Goal: Information Seeking & Learning: Learn about a topic

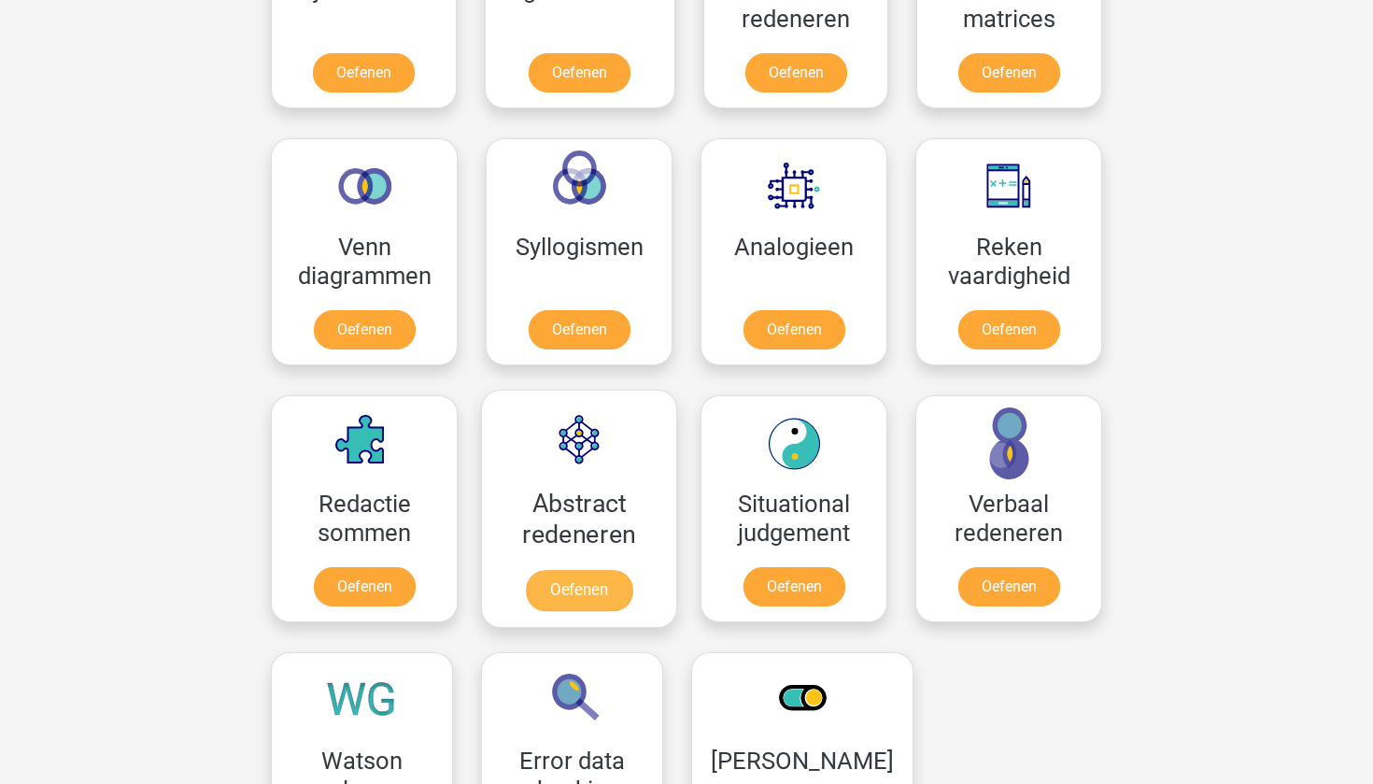
scroll to position [743, 0]
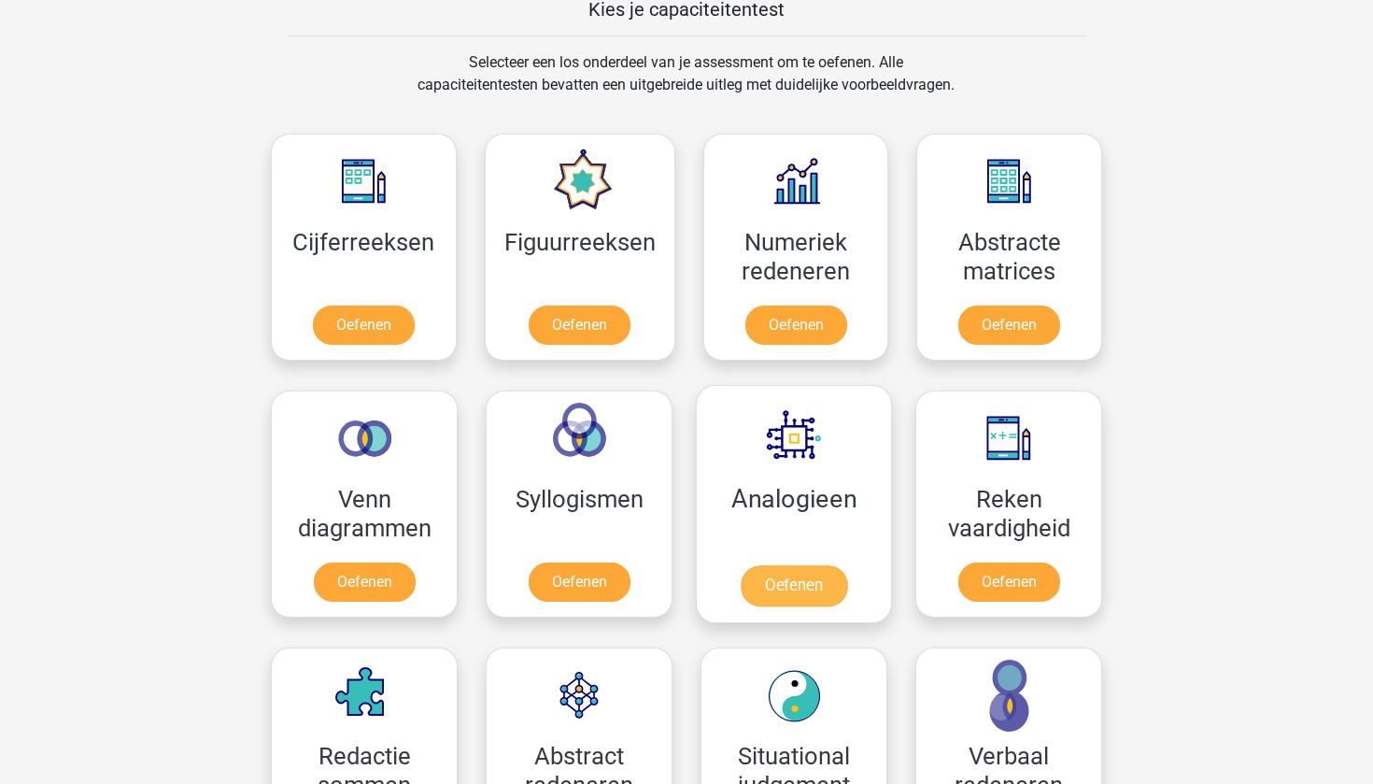
click at [772, 592] on link "Oefenen" at bounding box center [794, 585] width 106 height 41
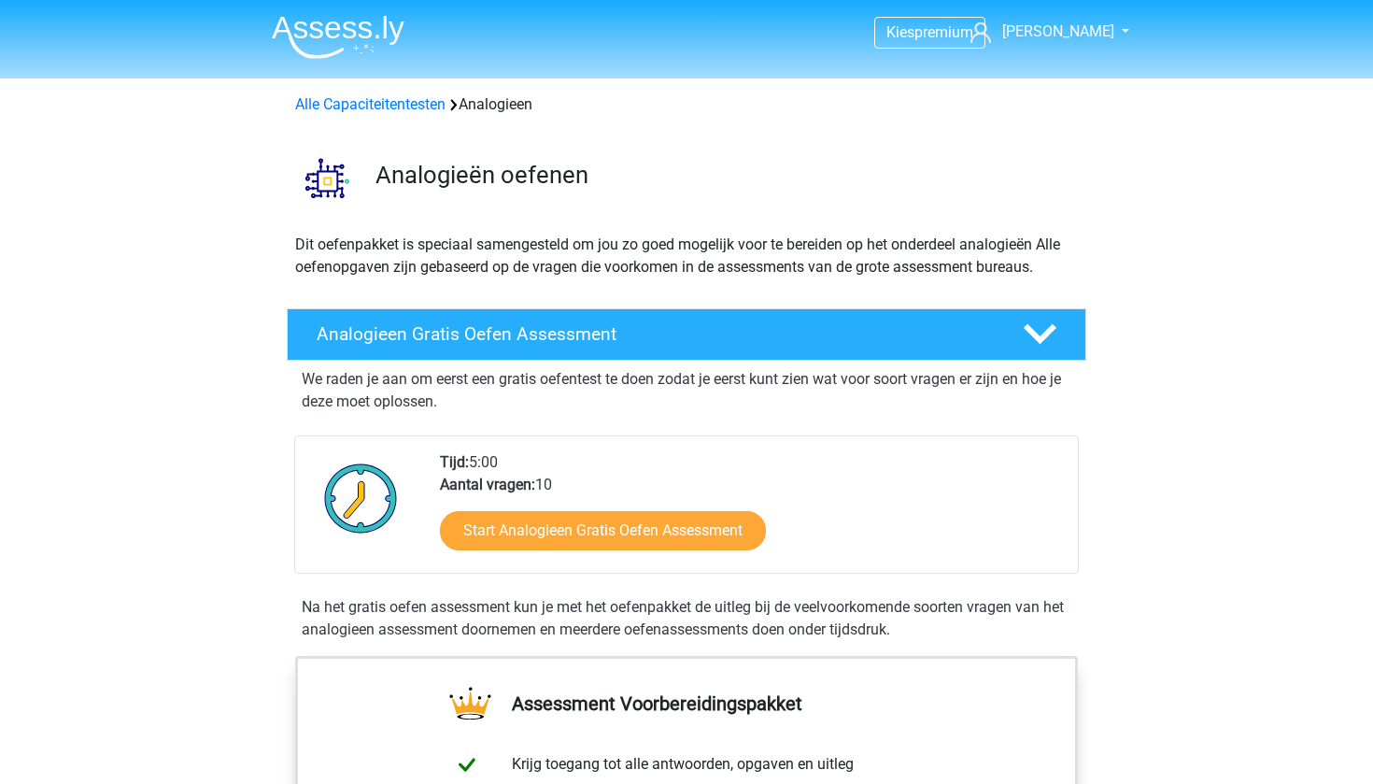
scroll to position [33, 0]
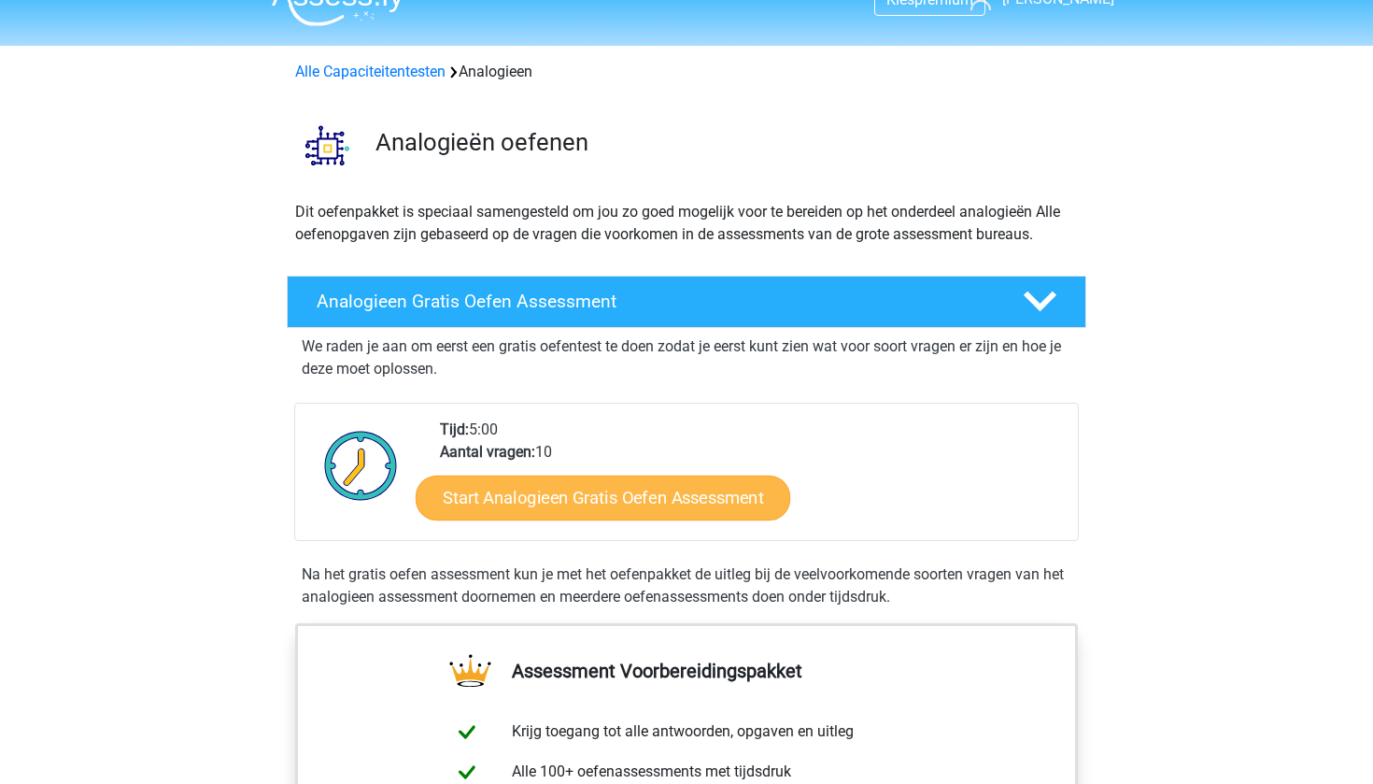
click at [680, 510] on link "Start Analogieen Gratis Oefen Assessment" at bounding box center [603, 496] width 375 height 45
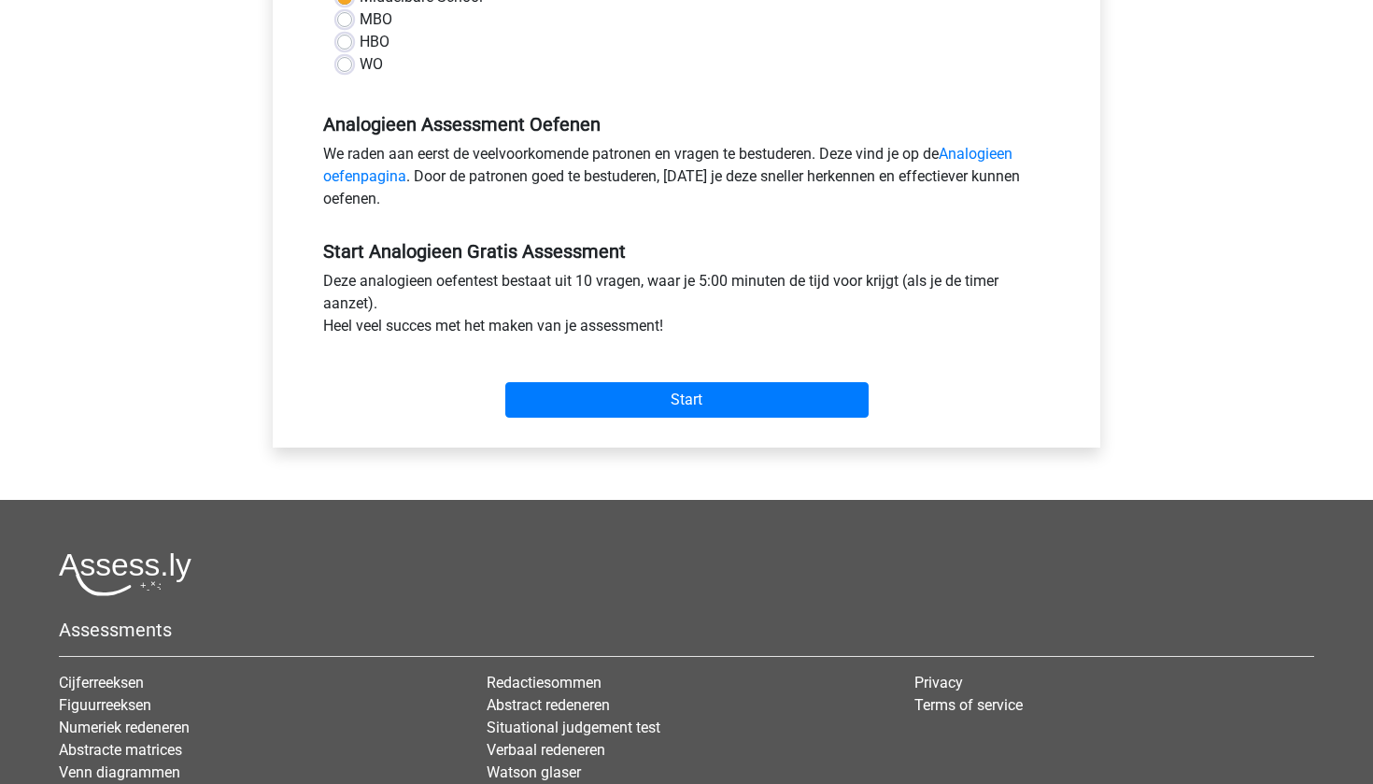
scroll to position [485, 0]
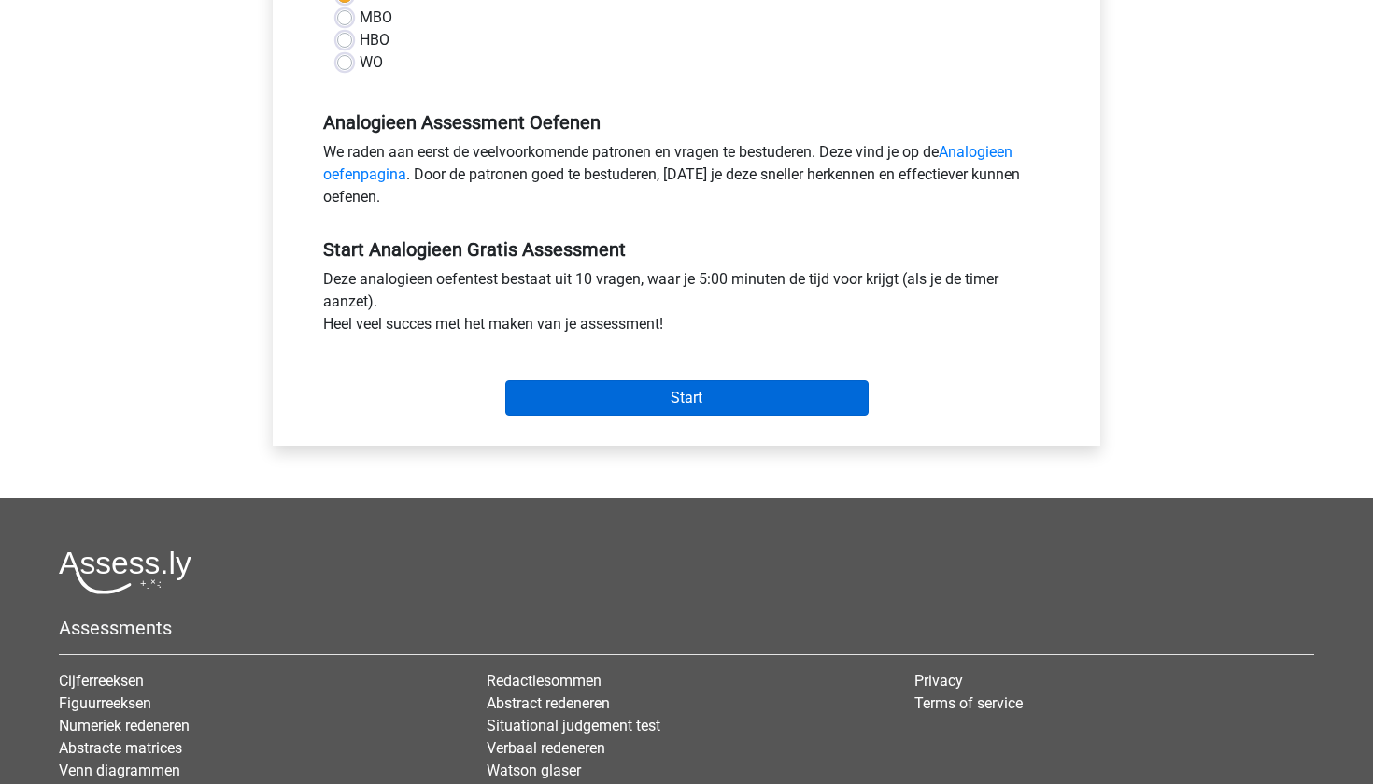
click at [688, 388] on input "Start" at bounding box center [686, 397] width 363 height 35
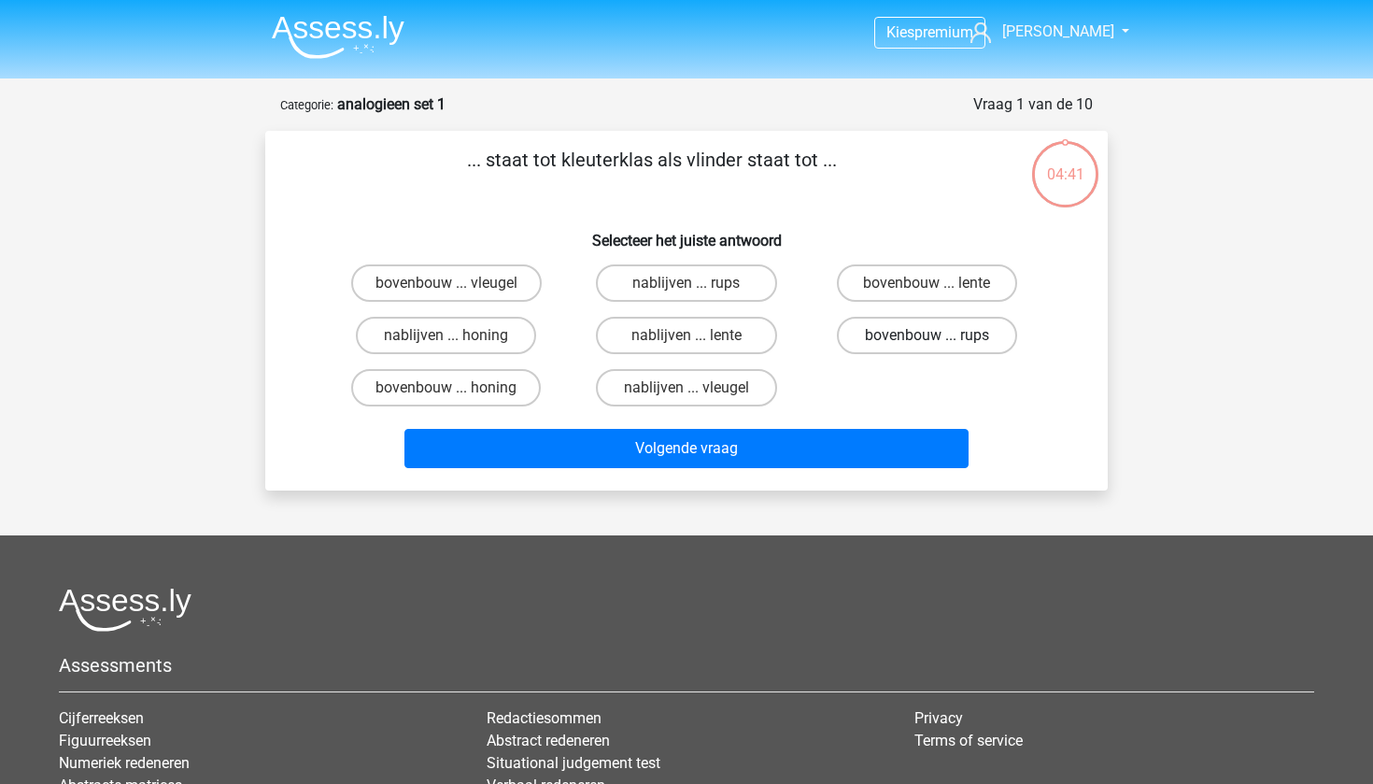
click at [875, 336] on label "bovenbouw ... rups" at bounding box center [927, 335] width 180 height 37
click at [927, 336] on input "bovenbouw ... rups" at bounding box center [933, 341] width 12 height 12
radio input "true"
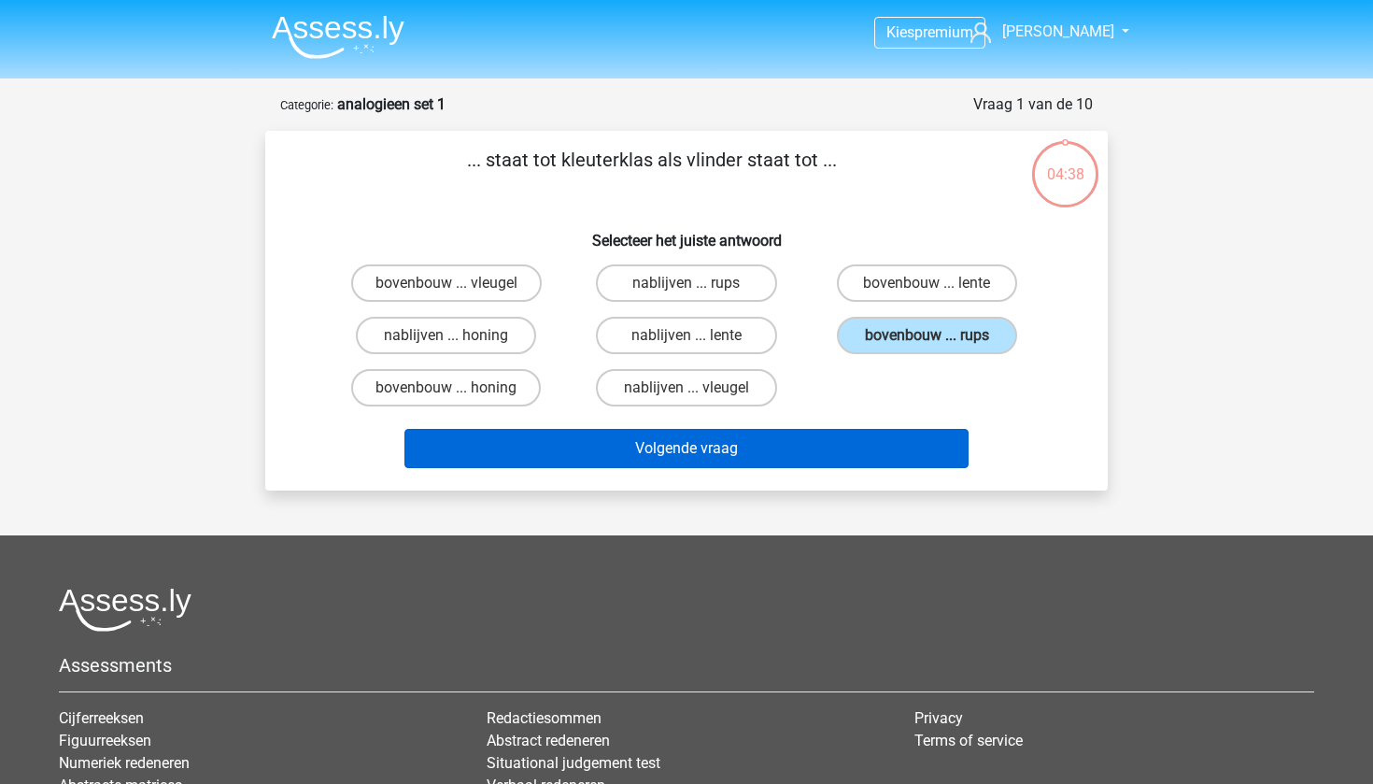
click at [811, 452] on button "Volgende vraag" at bounding box center [686, 448] width 565 height 39
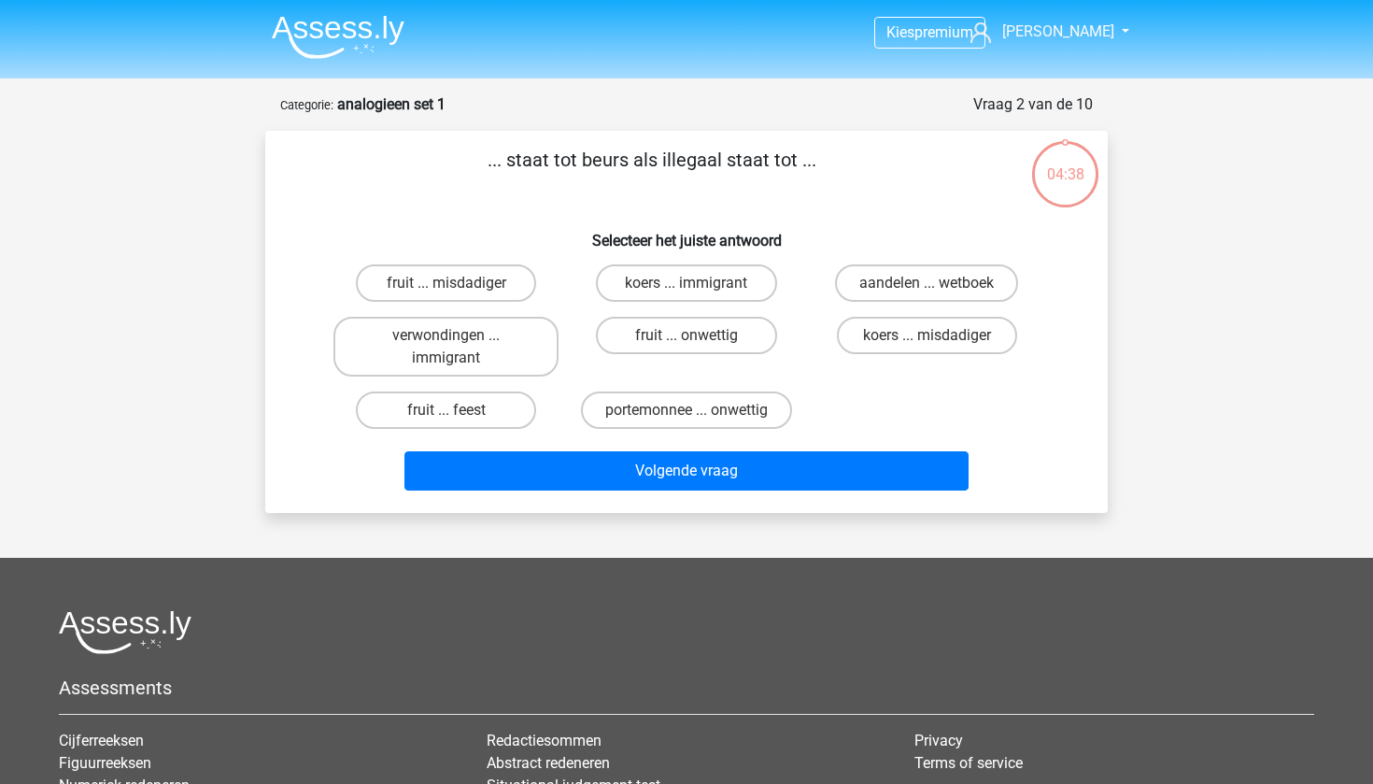
scroll to position [93, 0]
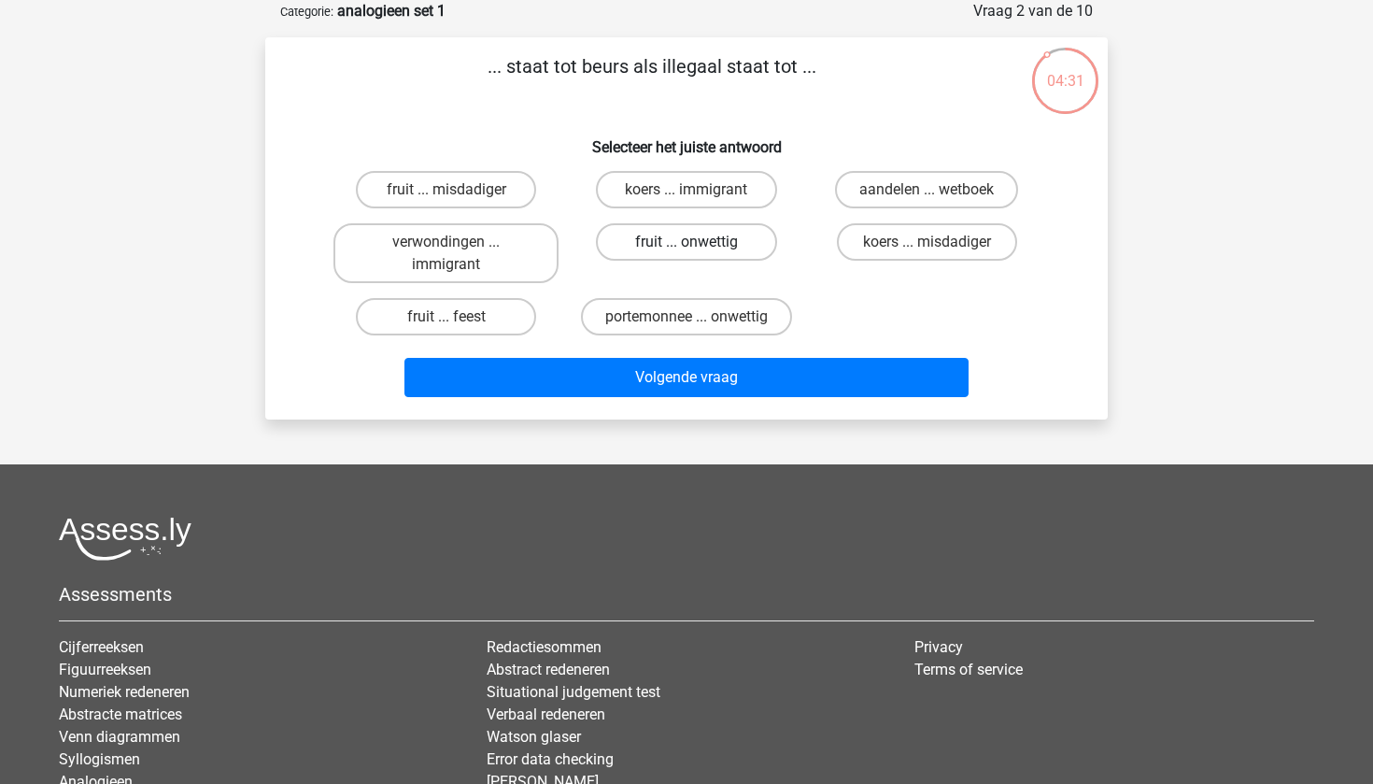
click at [645, 246] on label "fruit ... onwettig" at bounding box center [686, 241] width 180 height 37
click at [687, 246] on input "fruit ... onwettig" at bounding box center [693, 248] width 12 height 12
radio input "true"
click at [851, 187] on label "aandelen ... wetboek" at bounding box center [926, 189] width 183 height 37
click at [927, 190] on input "aandelen ... wetboek" at bounding box center [933, 196] width 12 height 12
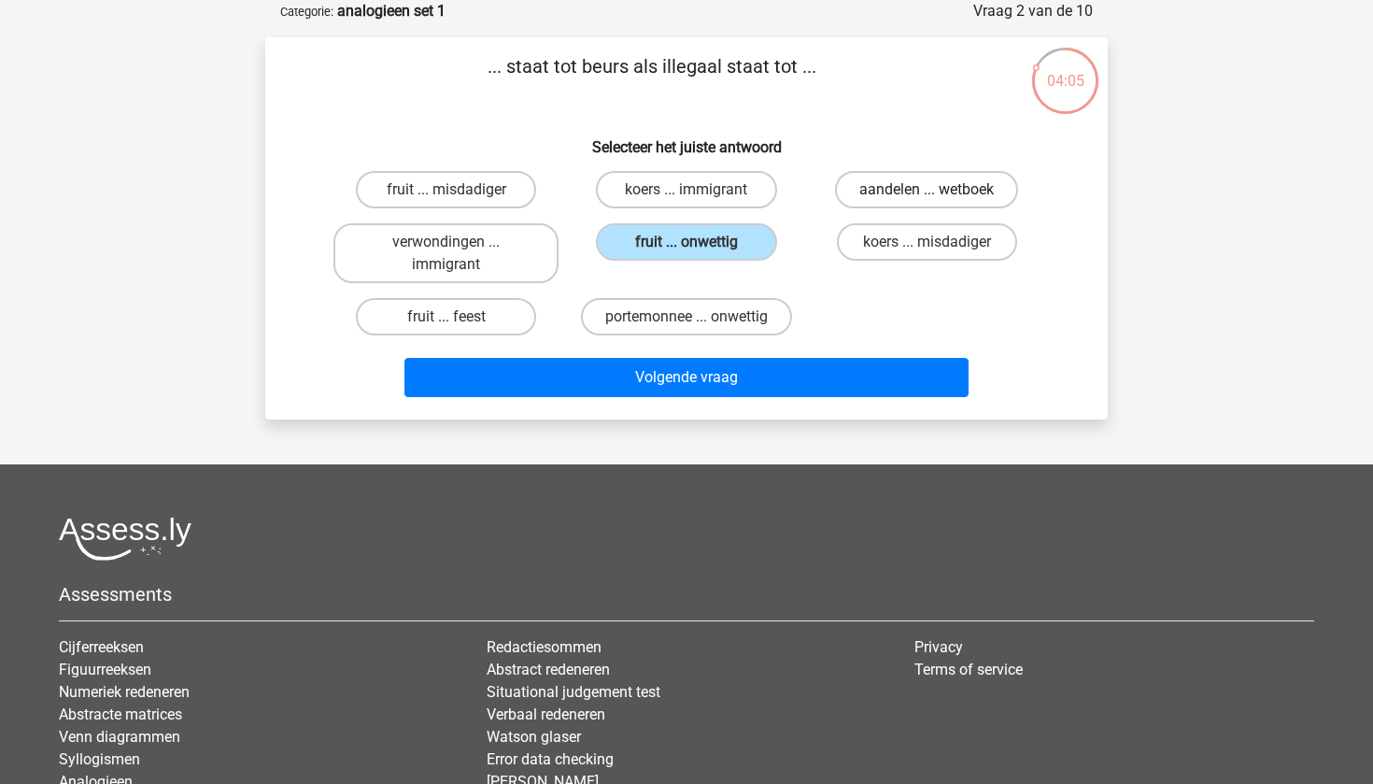
radio input "true"
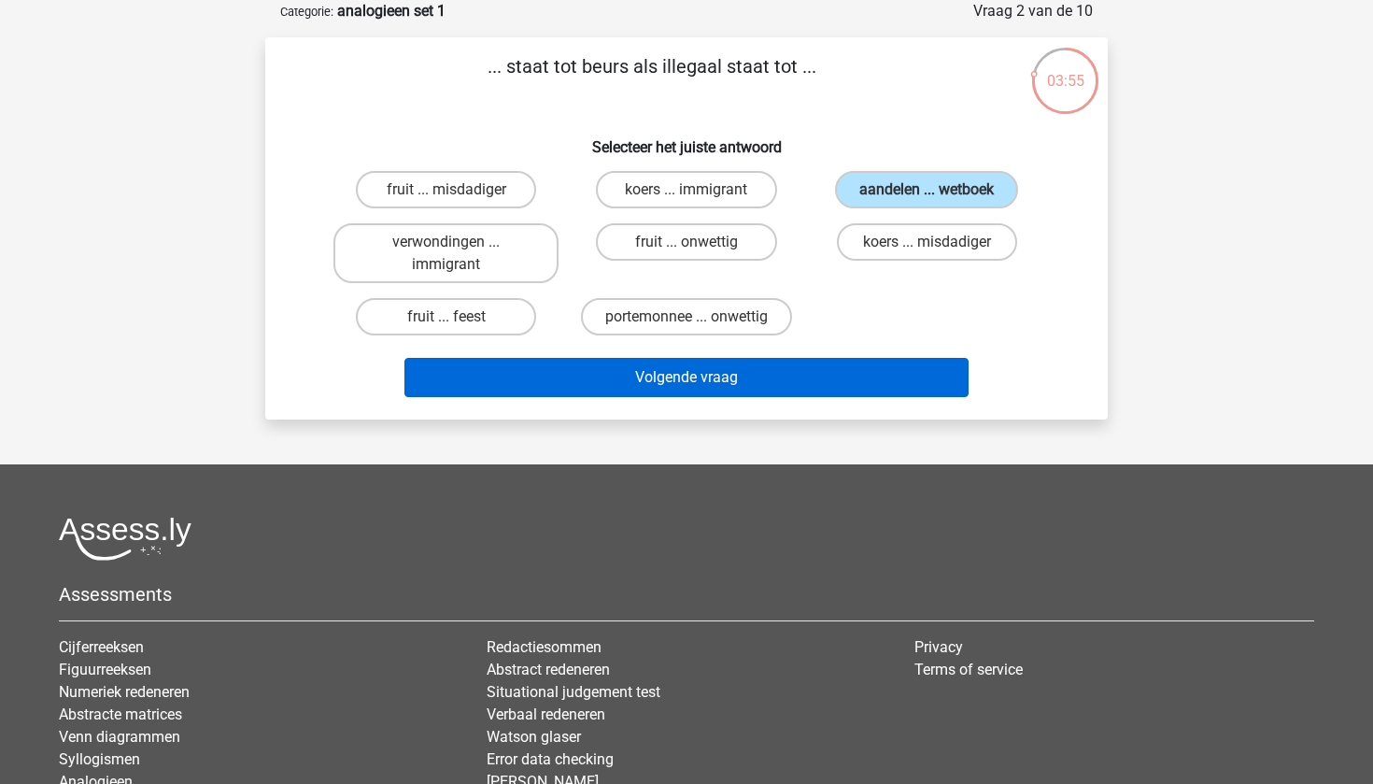
click at [719, 375] on button "Volgende vraag" at bounding box center [686, 377] width 565 height 39
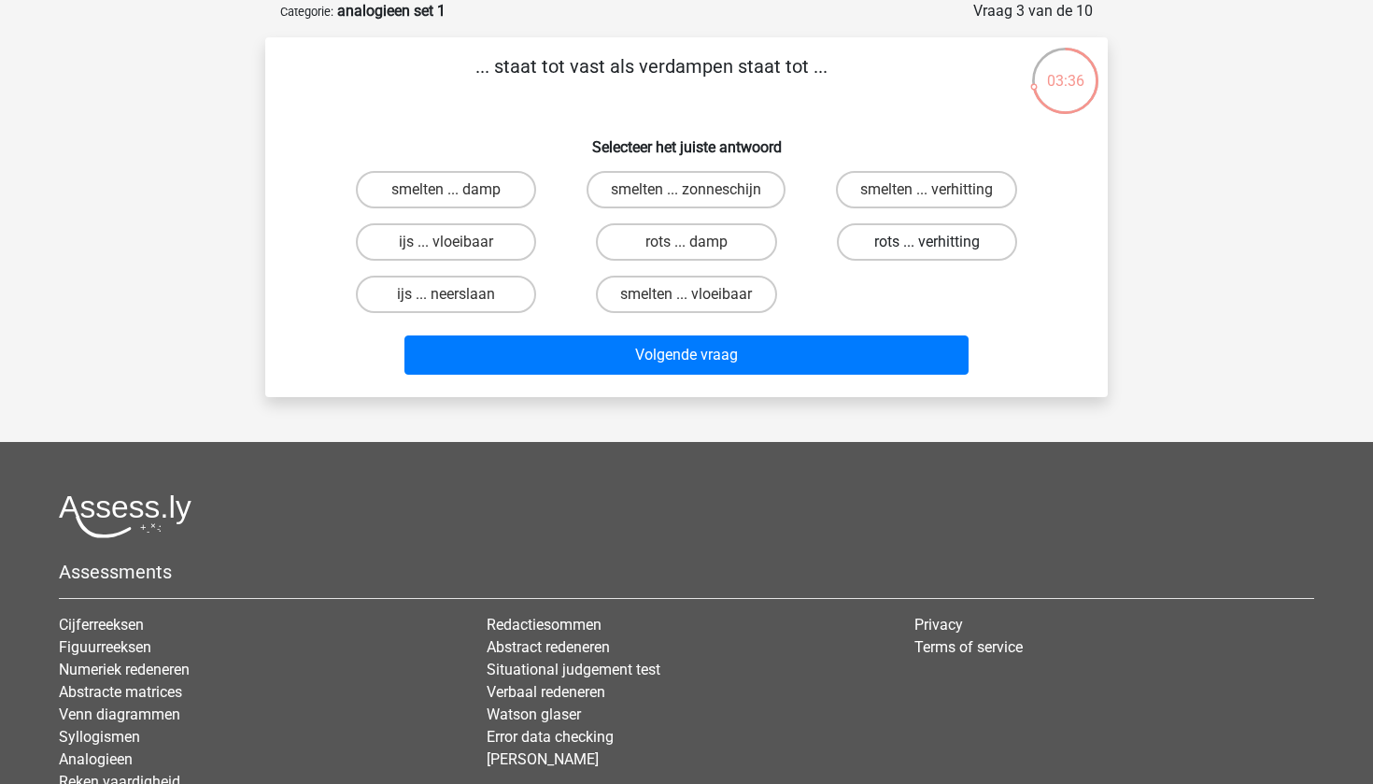
click at [869, 235] on label "rots ... verhitting" at bounding box center [927, 241] width 180 height 37
click at [927, 242] on input "rots ... verhitting" at bounding box center [933, 248] width 12 height 12
radio input "true"
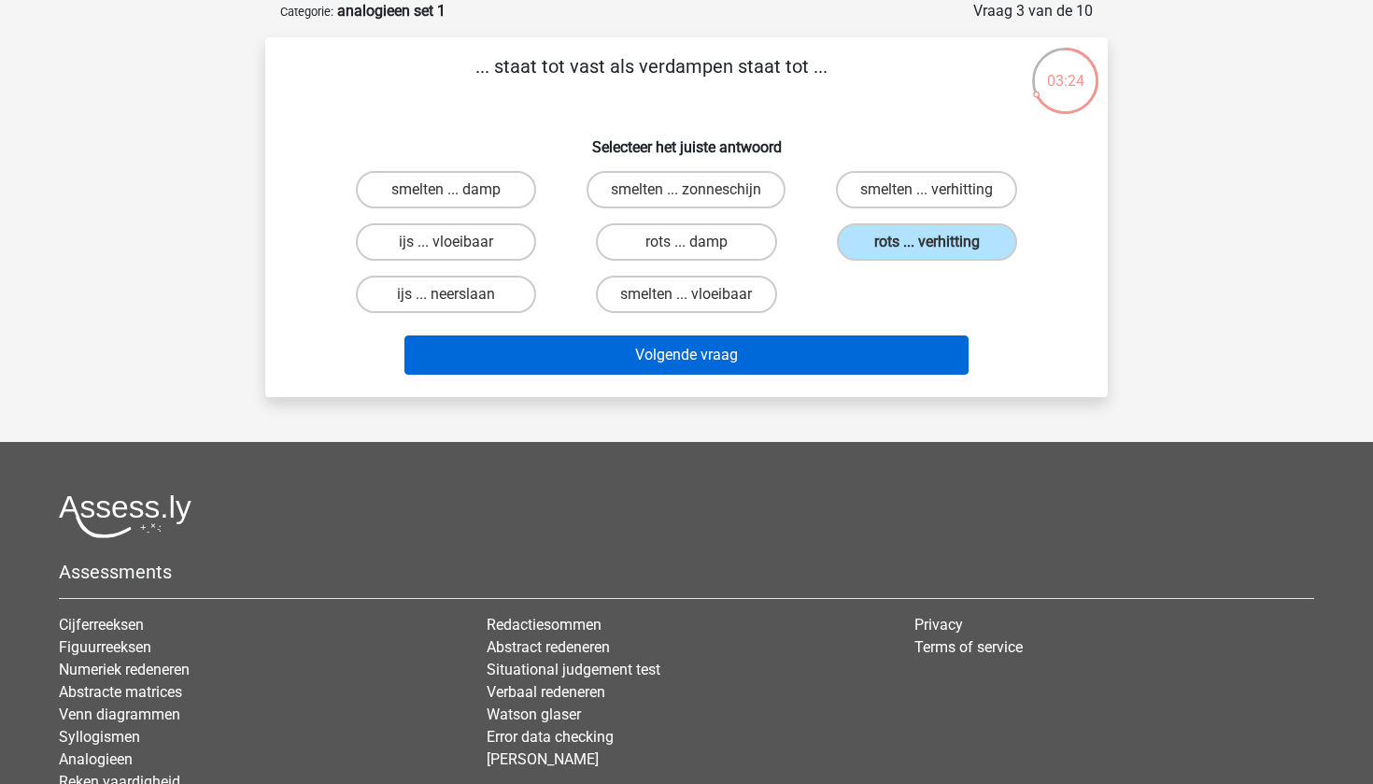
click at [675, 344] on button "Volgende vraag" at bounding box center [686, 354] width 565 height 39
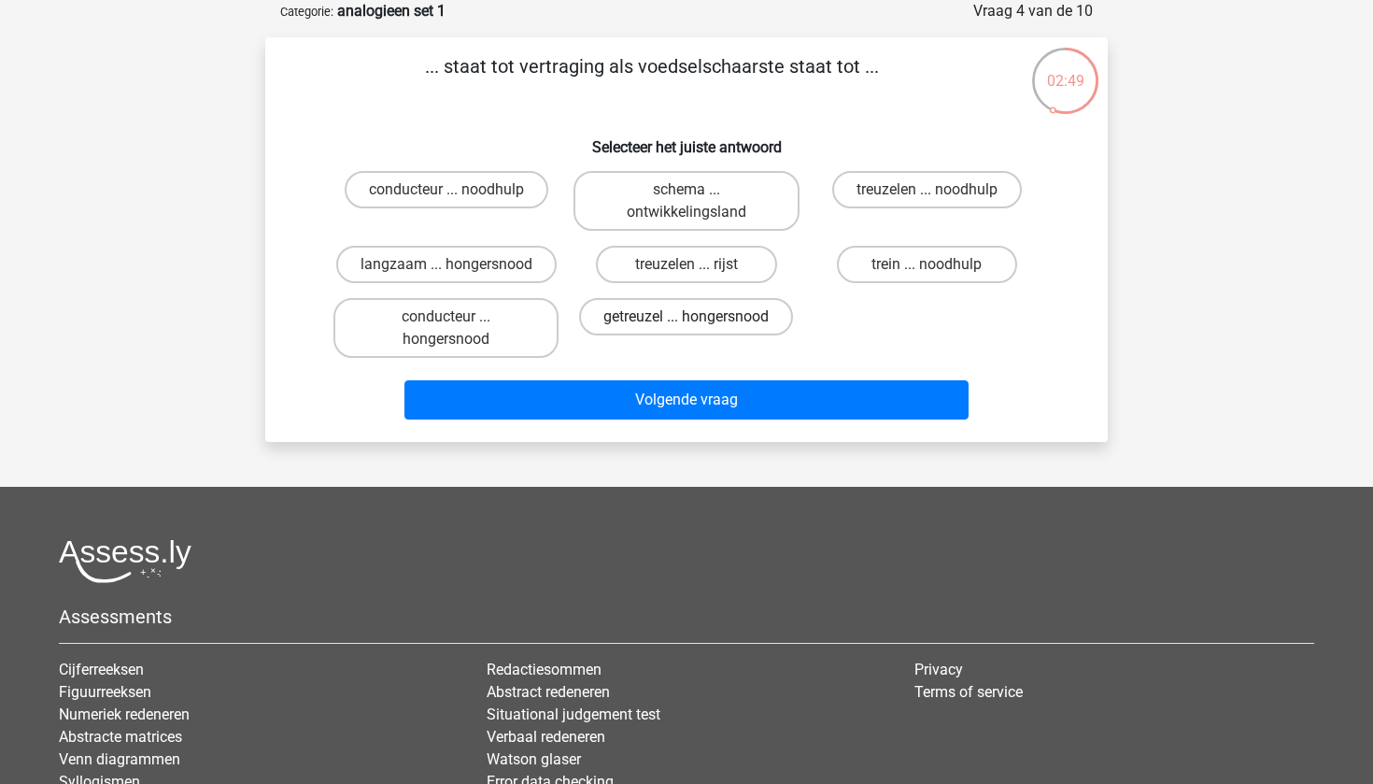
click at [658, 315] on label "getreuzel ... hongersnood" at bounding box center [686, 316] width 214 height 37
click at [687, 317] on input "getreuzel ... hongersnood" at bounding box center [693, 323] width 12 height 12
radio input "true"
click at [454, 260] on label "langzaam ... hongersnood" at bounding box center [446, 264] width 220 height 37
click at [454, 264] on input "langzaam ... hongersnood" at bounding box center [452, 270] width 12 height 12
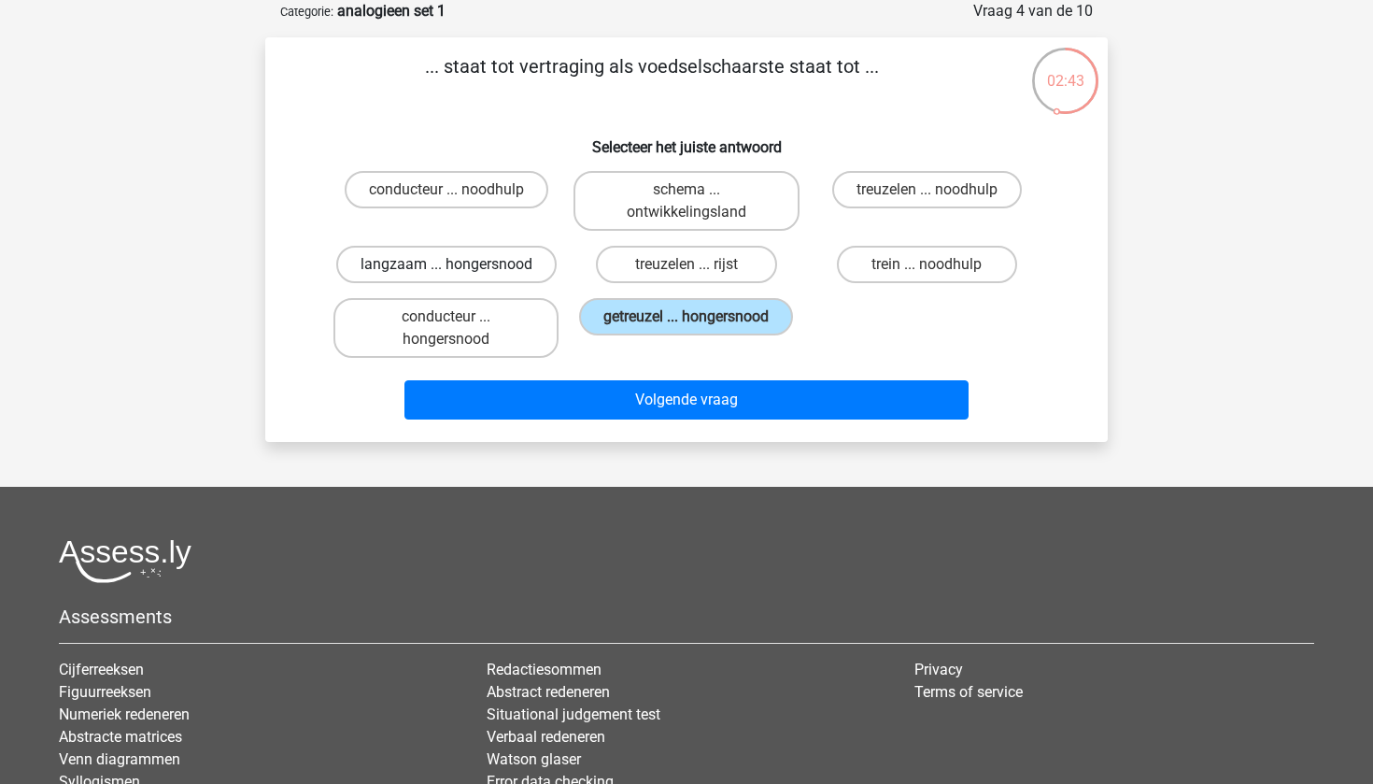
radio input "true"
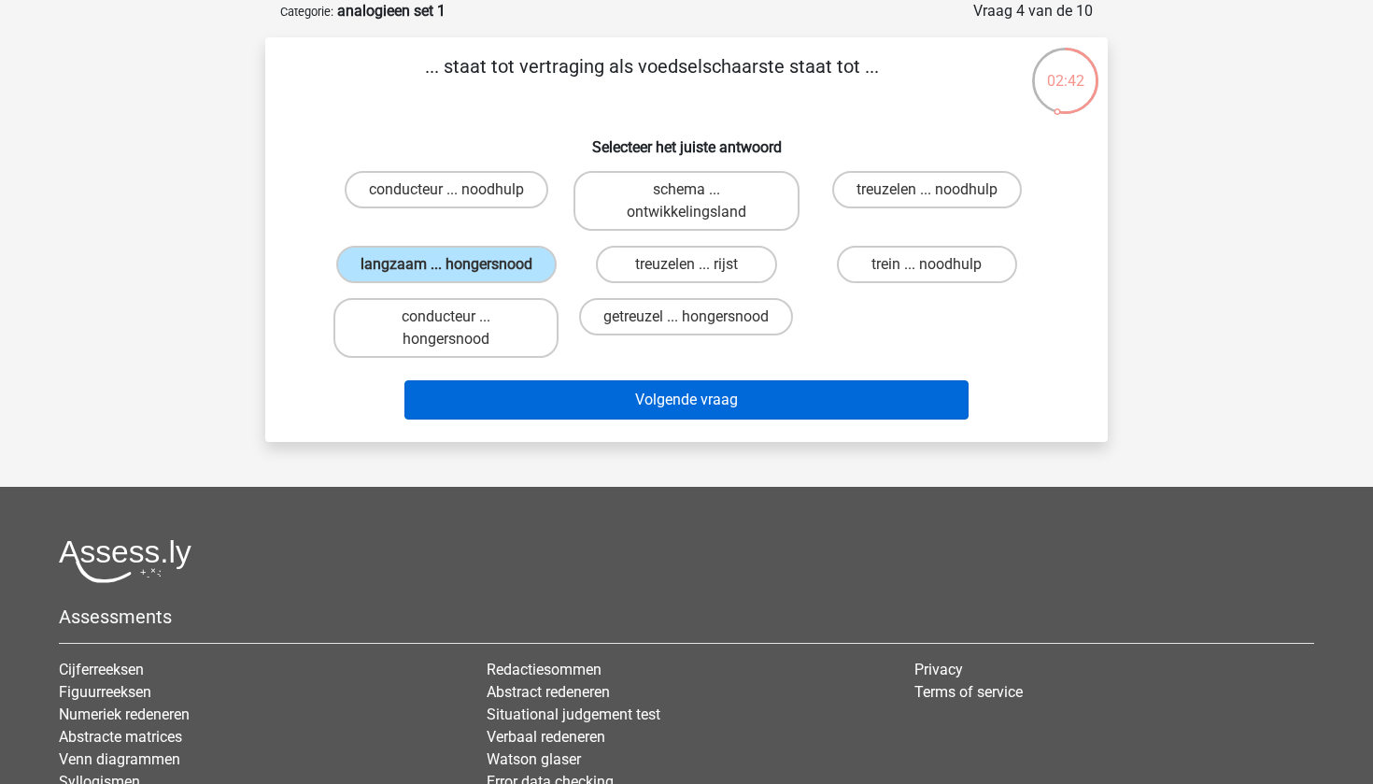
click at [560, 419] on button "Volgende vraag" at bounding box center [686, 399] width 565 height 39
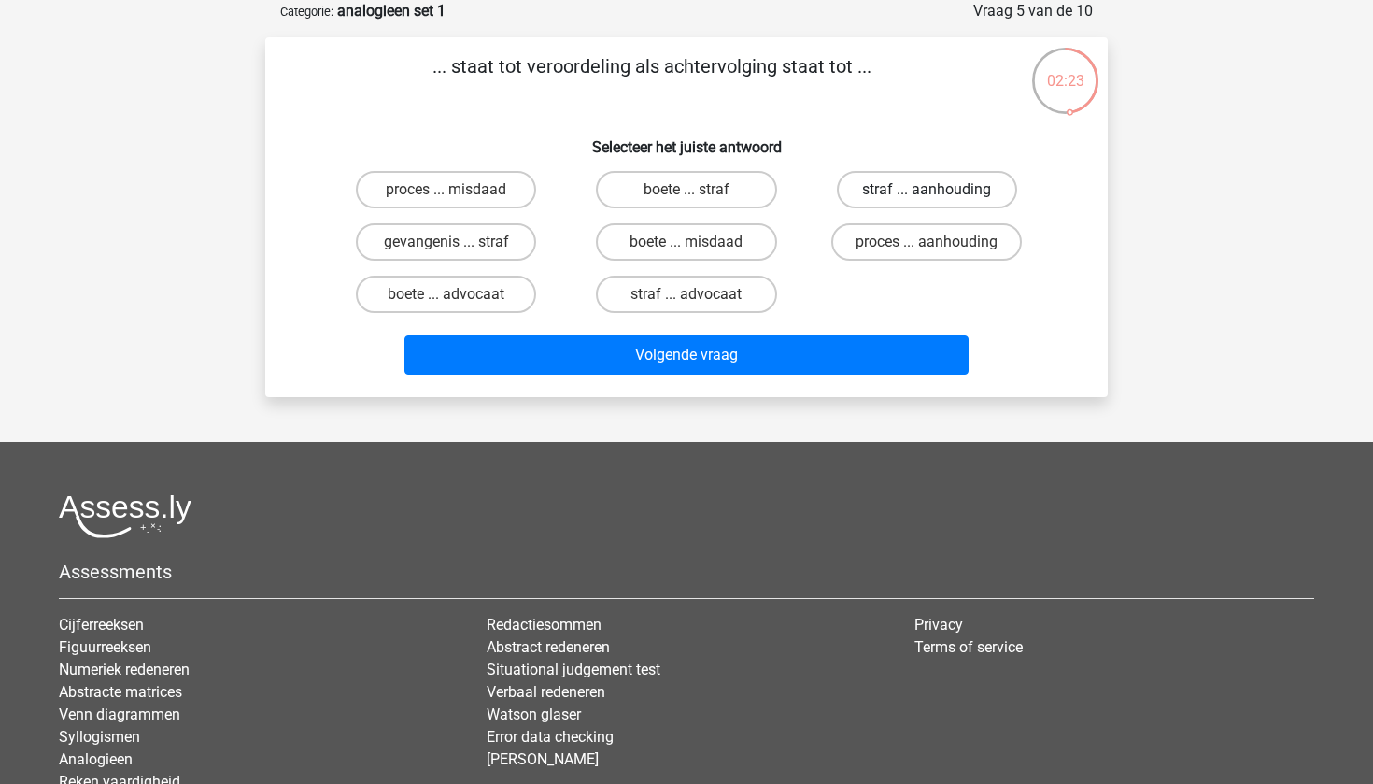
click at [865, 182] on label "straf ... aanhouding" at bounding box center [927, 189] width 180 height 37
click at [927, 190] on input "straf ... aanhouding" at bounding box center [933, 196] width 12 height 12
radio input "true"
click at [881, 239] on label "proces ... aanhouding" at bounding box center [926, 241] width 191 height 37
click at [927, 242] on input "proces ... aanhouding" at bounding box center [933, 248] width 12 height 12
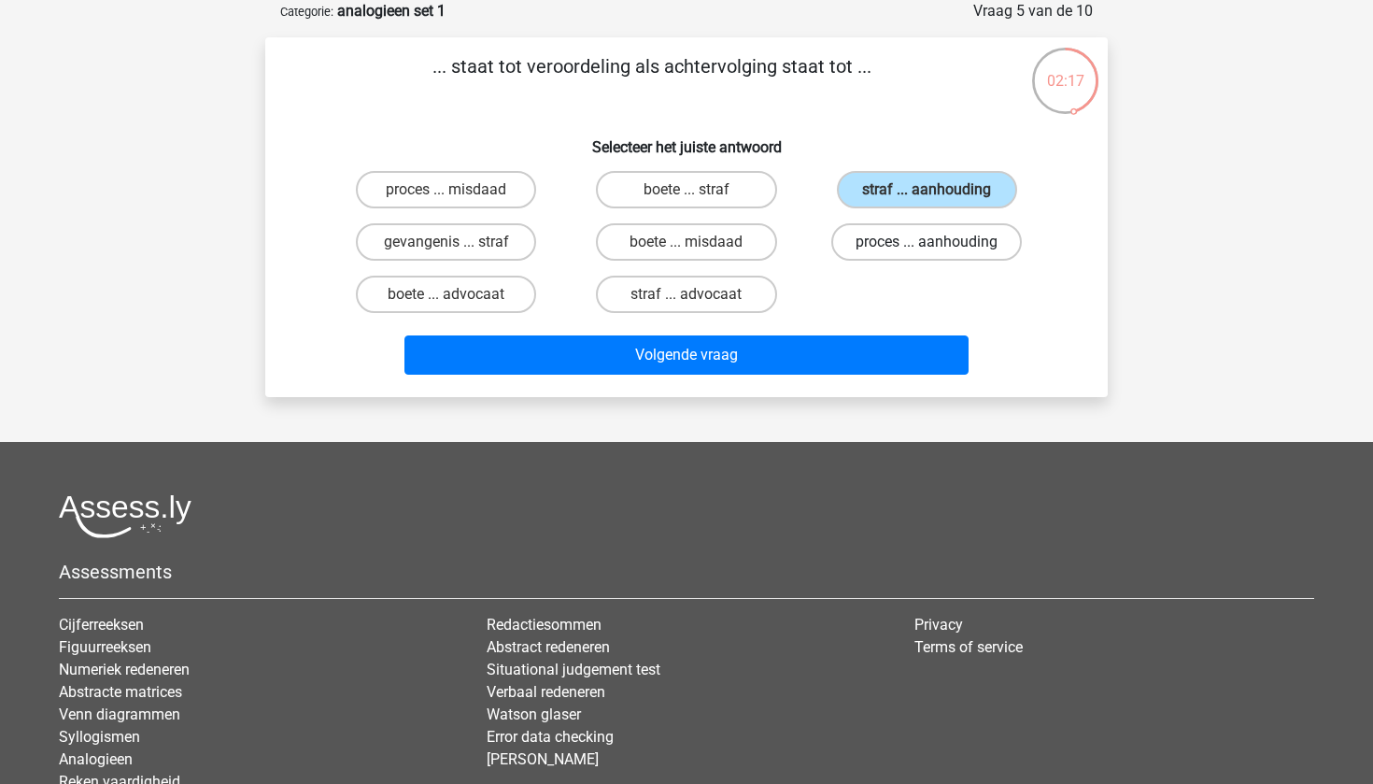
radio input "true"
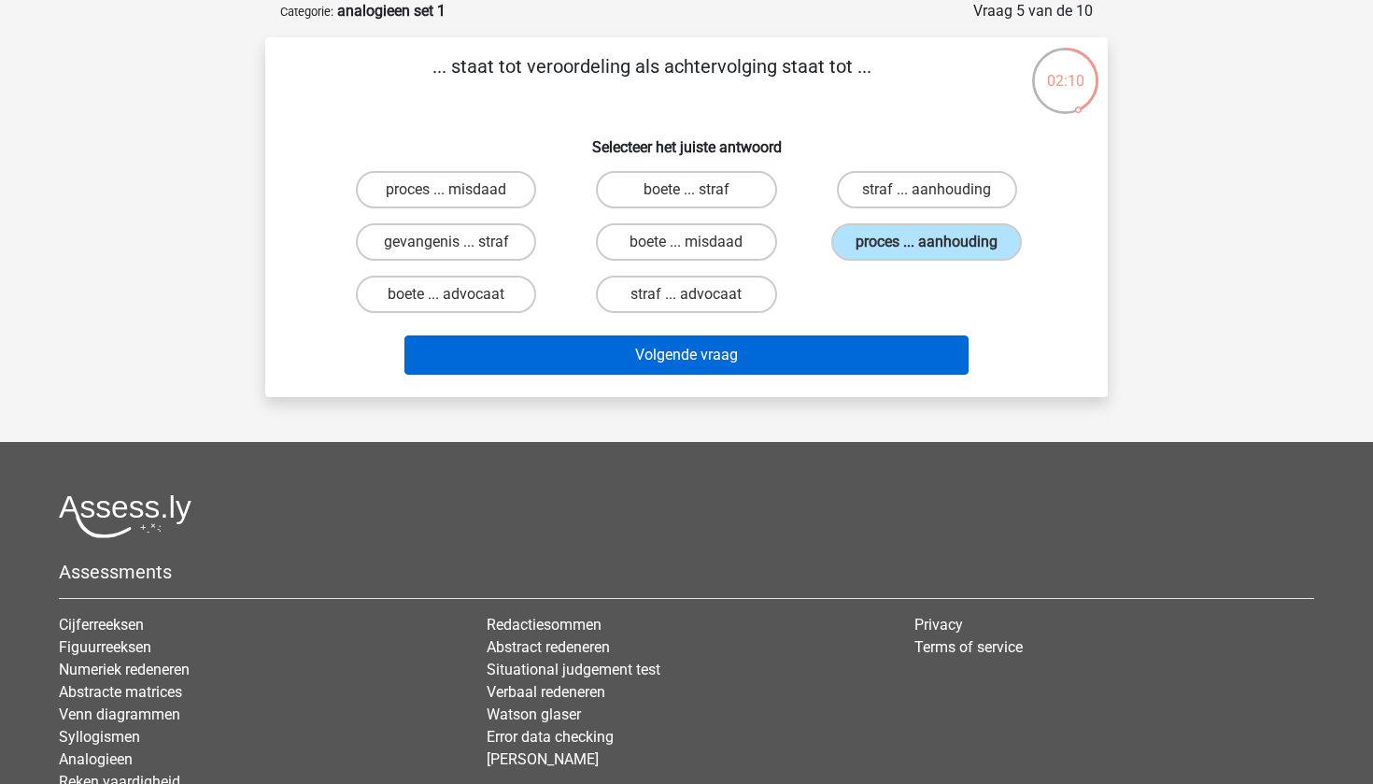
click at [866, 361] on button "Volgende vraag" at bounding box center [686, 354] width 565 height 39
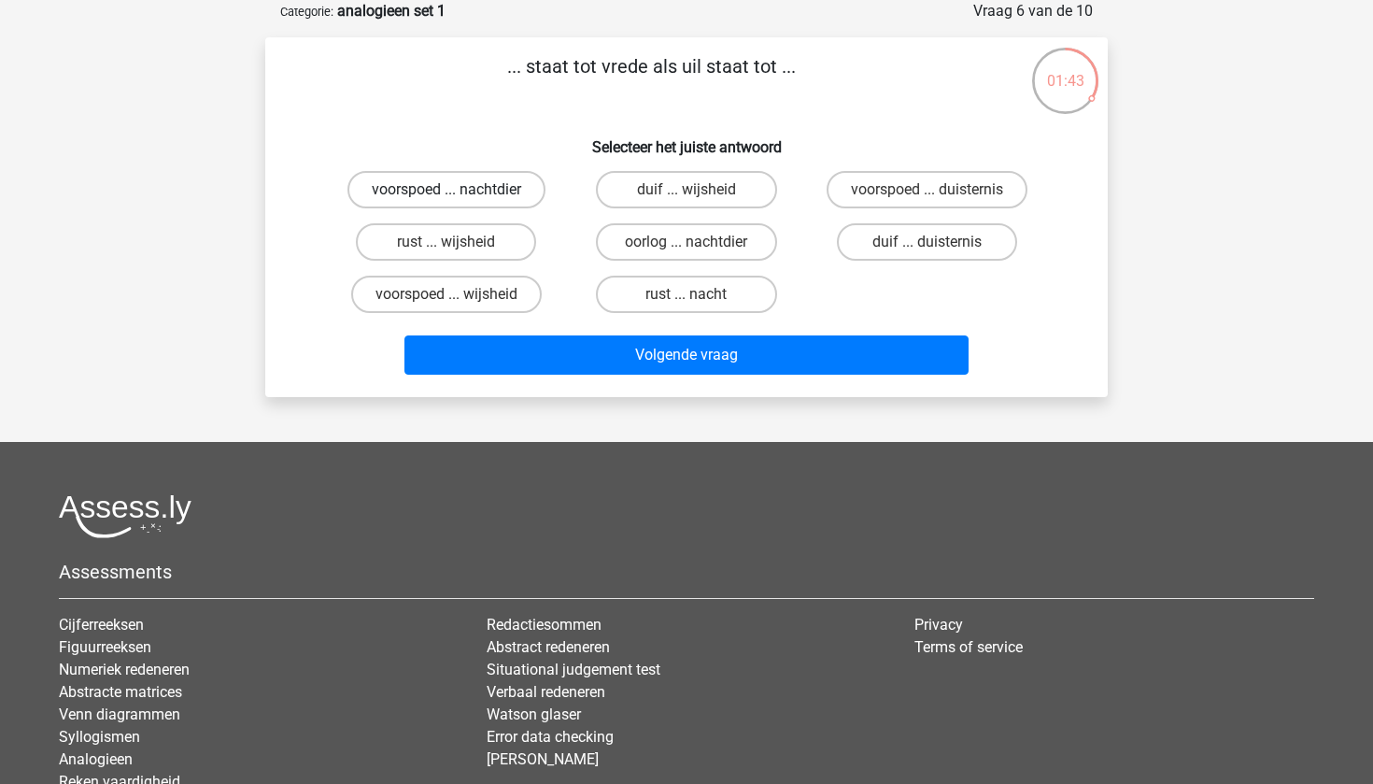
click at [386, 198] on label "voorspoed ... nachtdier" at bounding box center [446, 189] width 198 height 37
click at [446, 198] on input "voorspoed ... nachtdier" at bounding box center [452, 196] width 12 height 12
radio input "true"
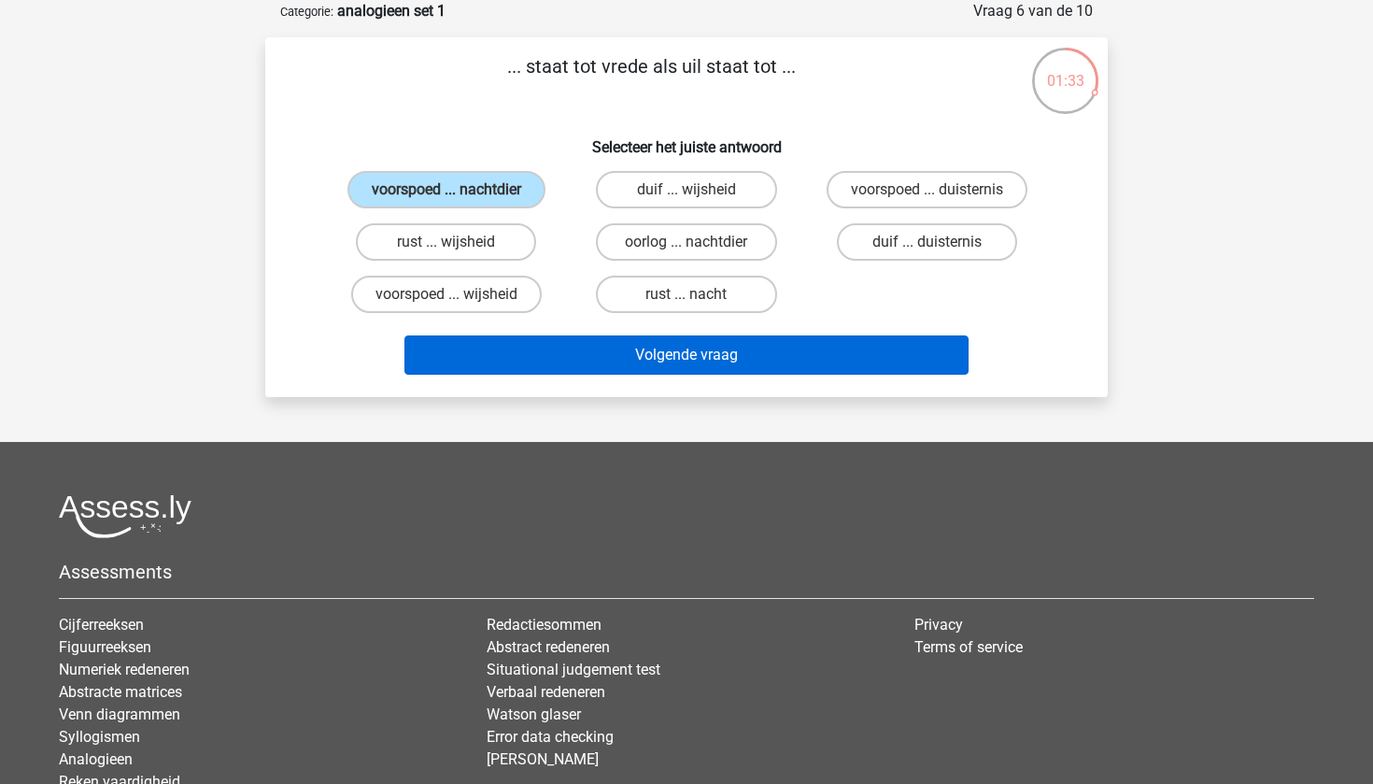
click at [790, 349] on button "Volgende vraag" at bounding box center [686, 354] width 565 height 39
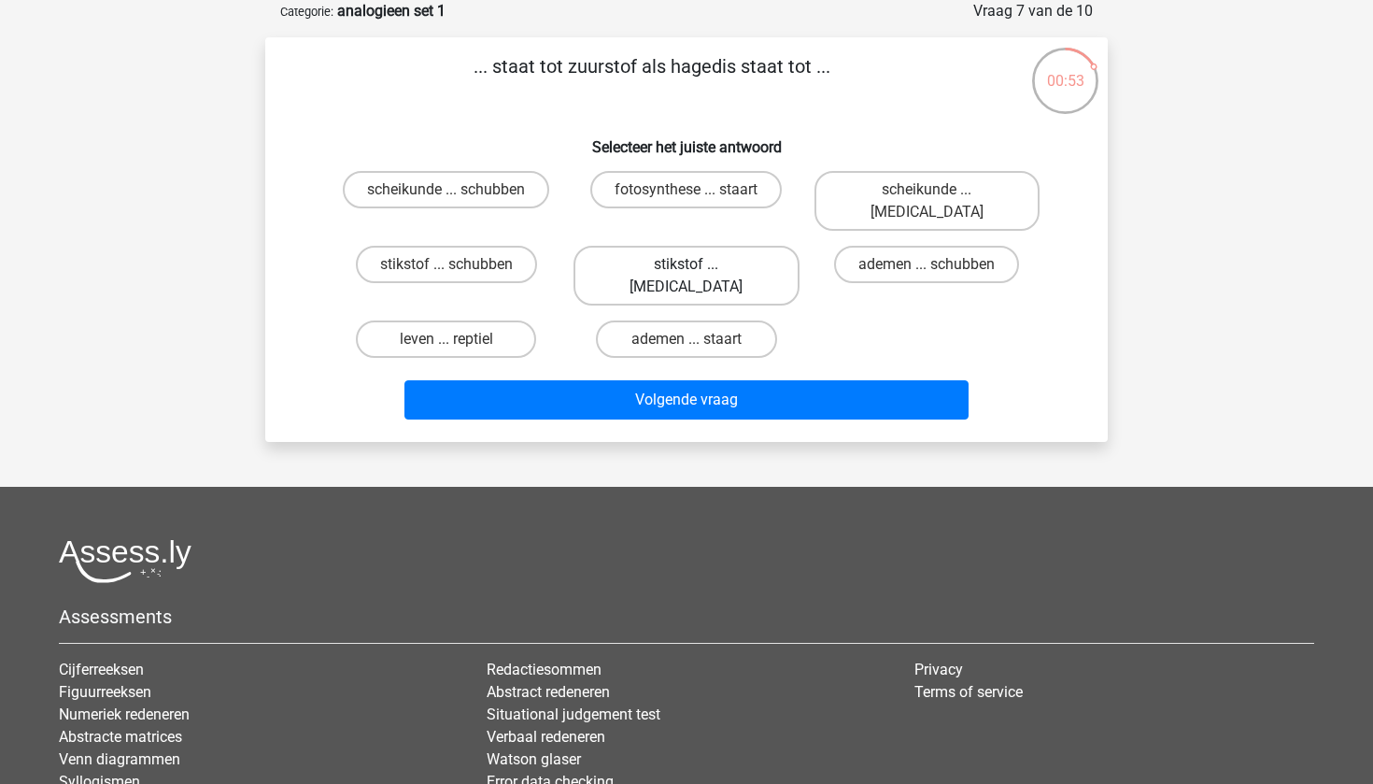
click at [632, 246] on label "stikstof ... krokodil" at bounding box center [685, 276] width 225 height 60
click at [687, 264] on input "stikstof ... krokodil" at bounding box center [693, 270] width 12 height 12
radio input "true"
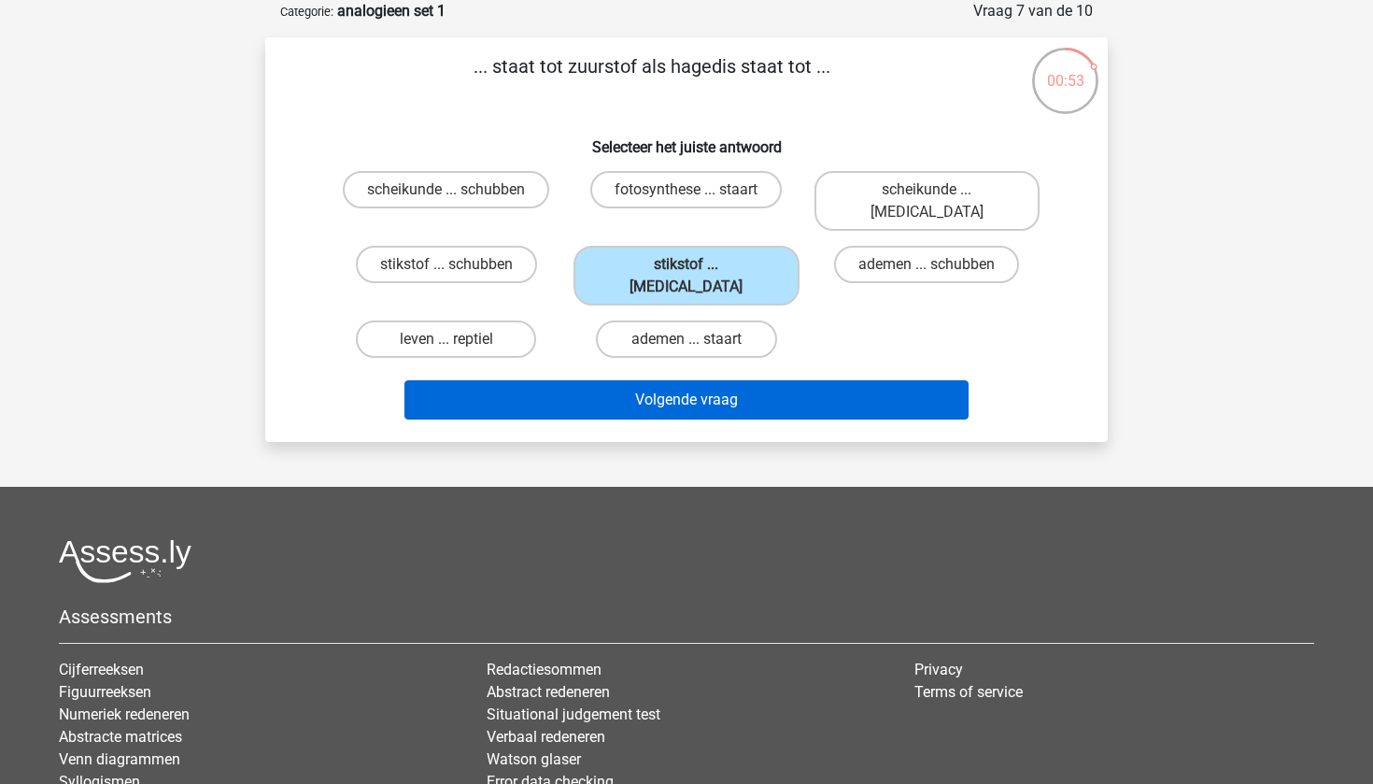
click at [638, 380] on button "Volgende vraag" at bounding box center [686, 399] width 565 height 39
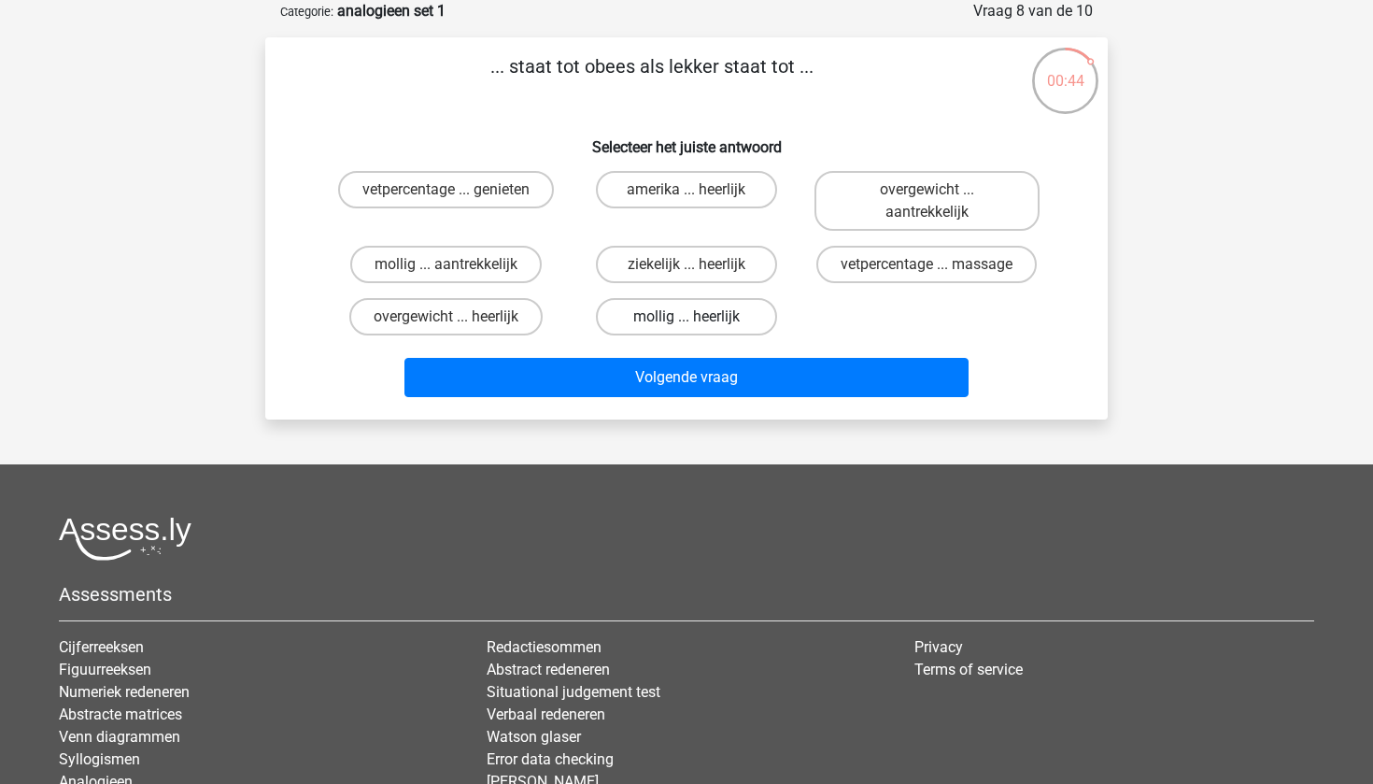
click at [622, 314] on label "mollig ... heerlijk" at bounding box center [686, 316] width 180 height 37
click at [687, 317] on input "mollig ... heerlijk" at bounding box center [693, 323] width 12 height 12
radio input "true"
click at [481, 317] on label "overgewicht ... heerlijk" at bounding box center [445, 316] width 193 height 37
click at [459, 317] on input "overgewicht ... heerlijk" at bounding box center [452, 323] width 12 height 12
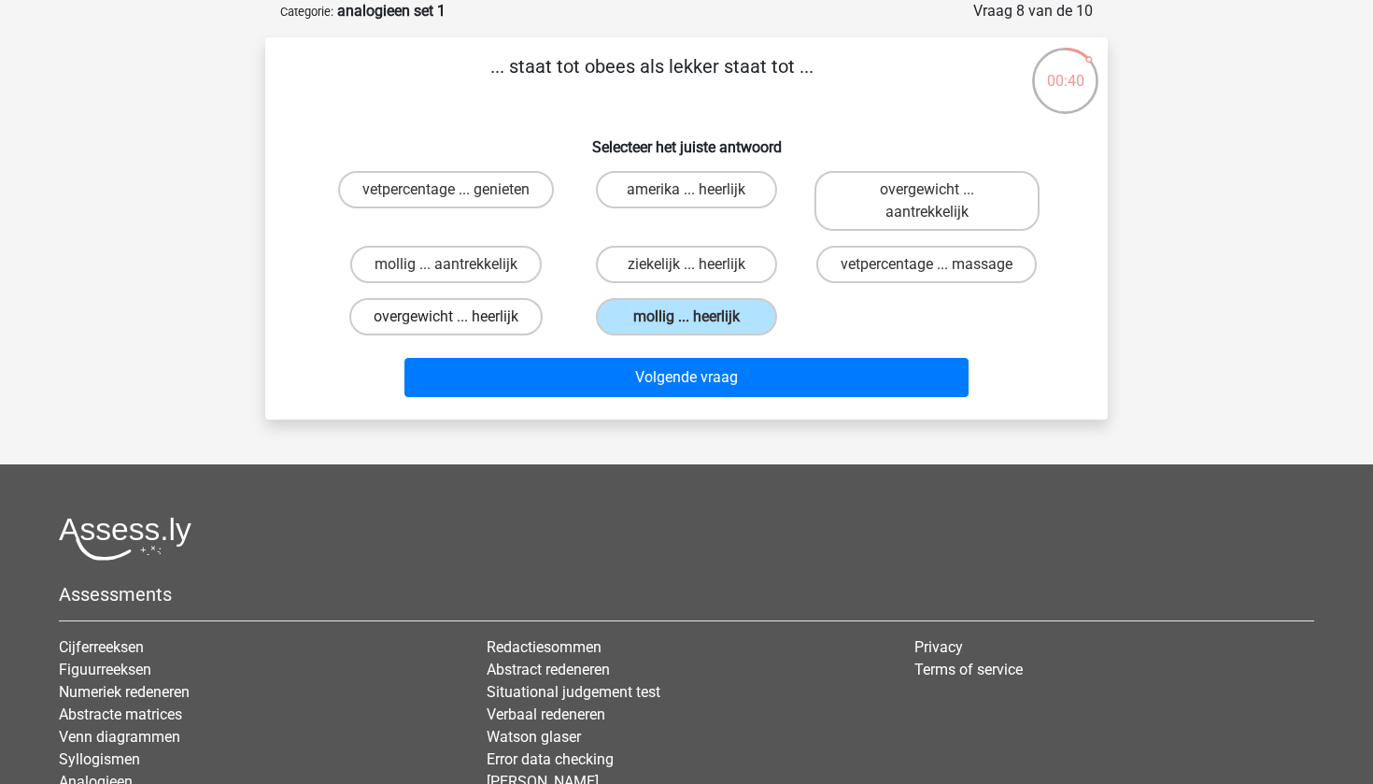
radio input "true"
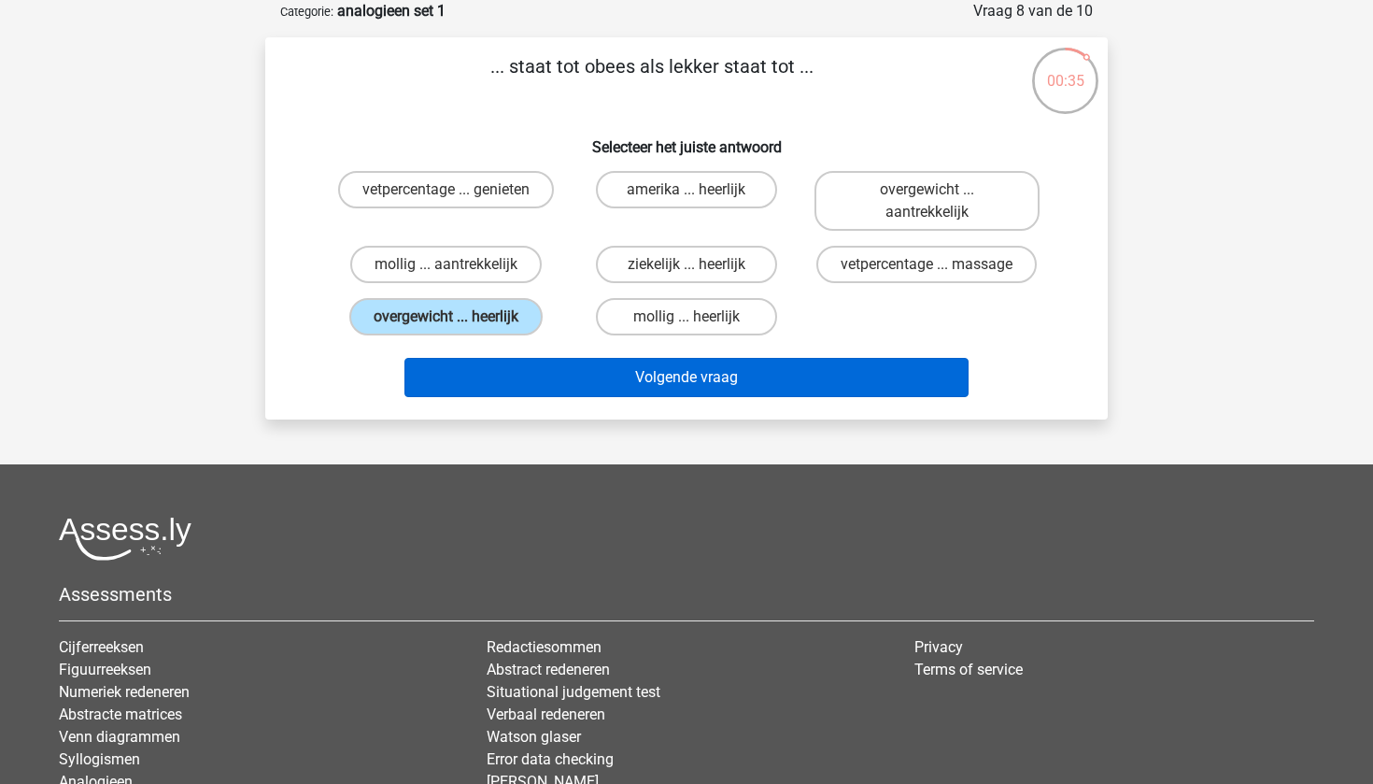
click at [524, 369] on button "Volgende vraag" at bounding box center [686, 377] width 565 height 39
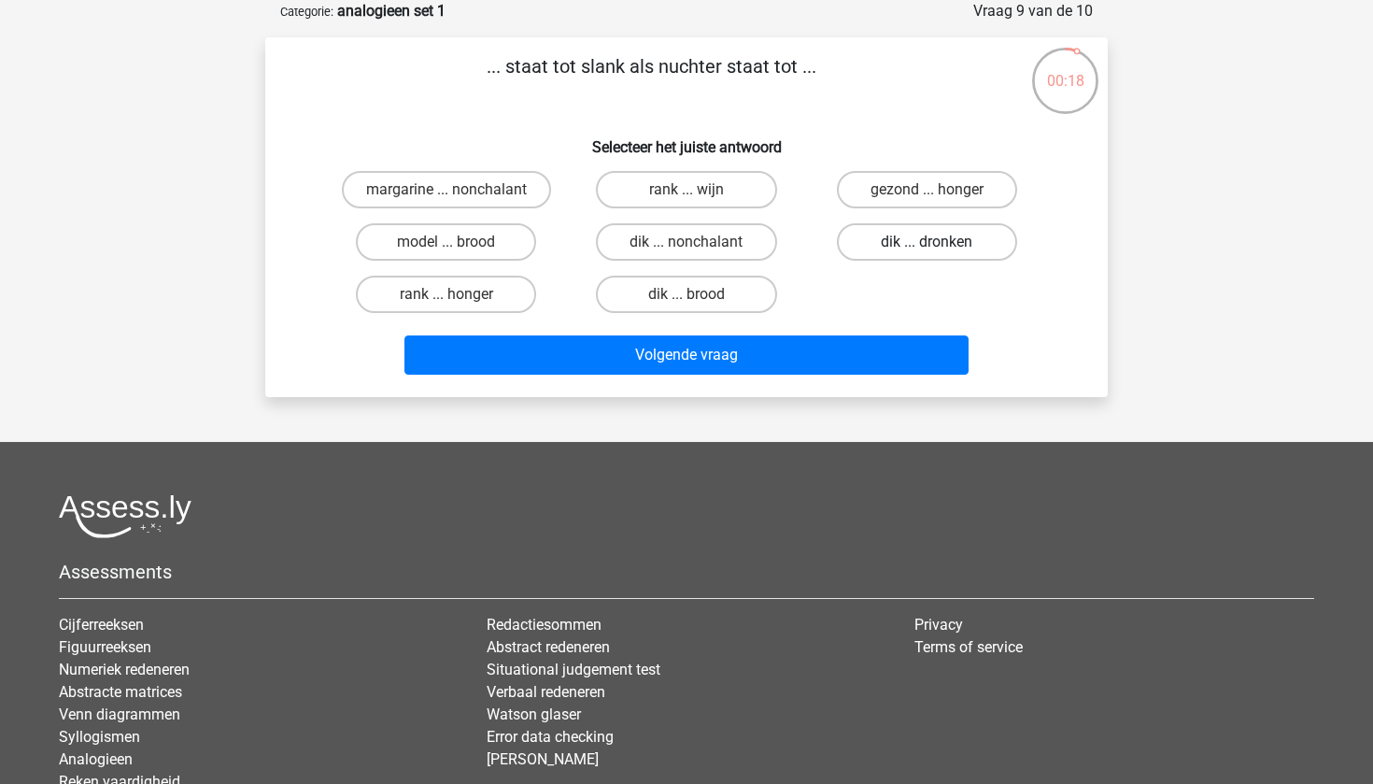
click at [867, 244] on label "dik ... dronken" at bounding box center [927, 241] width 180 height 37
click at [927, 244] on input "dik ... dronken" at bounding box center [933, 248] width 12 height 12
radio input "true"
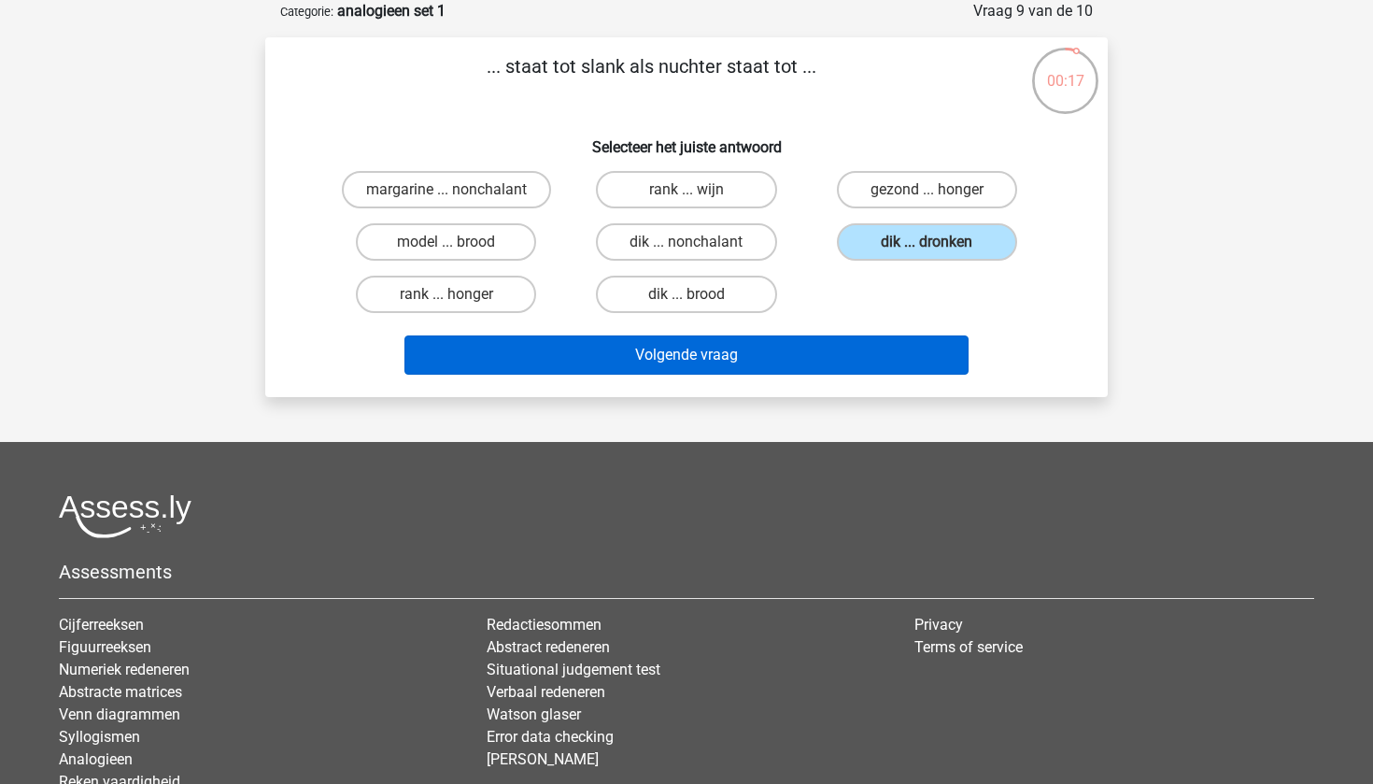
click at [833, 356] on button "Volgende vraag" at bounding box center [686, 354] width 565 height 39
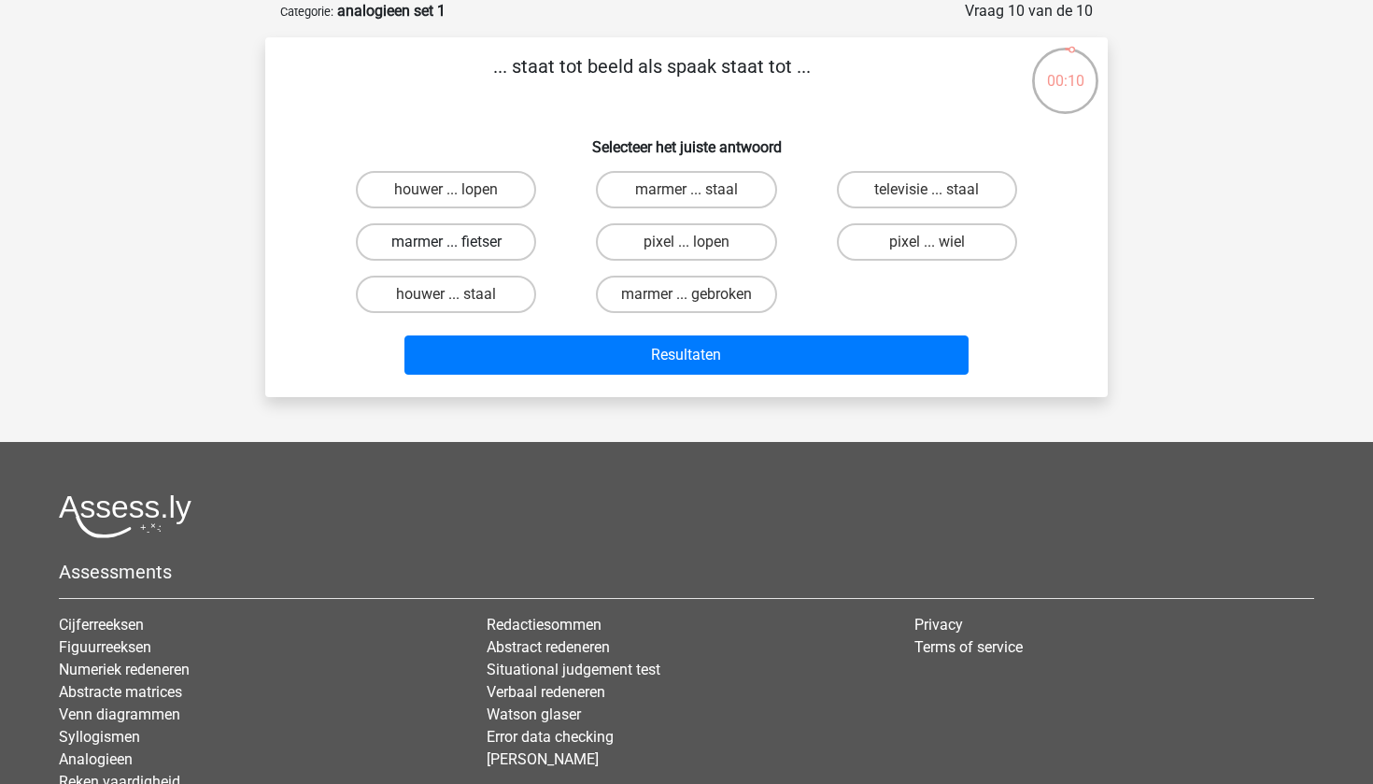
click at [445, 247] on label "marmer ... fietser" at bounding box center [446, 241] width 180 height 37
click at [446, 247] on input "marmer ... fietser" at bounding box center [452, 248] width 12 height 12
radio input "true"
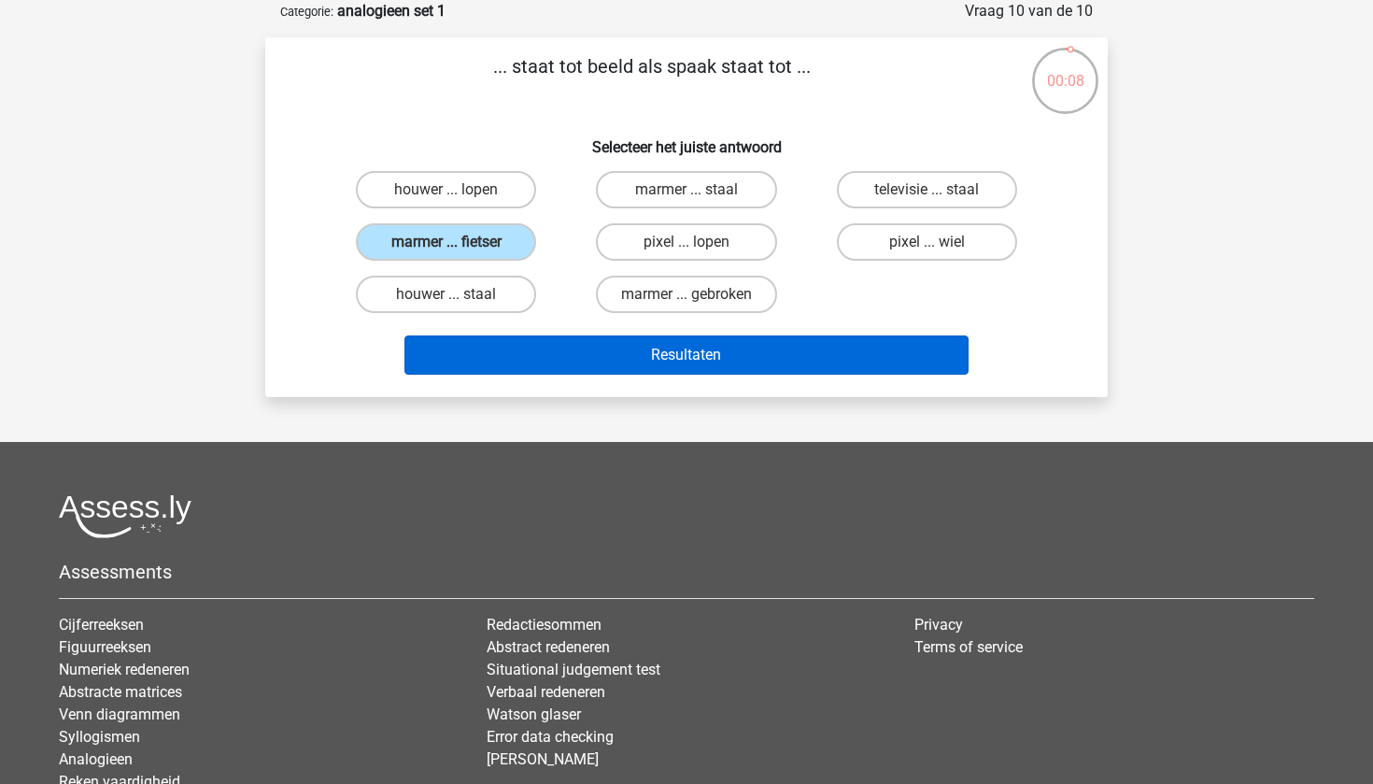
click at [535, 361] on button "Resultaten" at bounding box center [686, 354] width 565 height 39
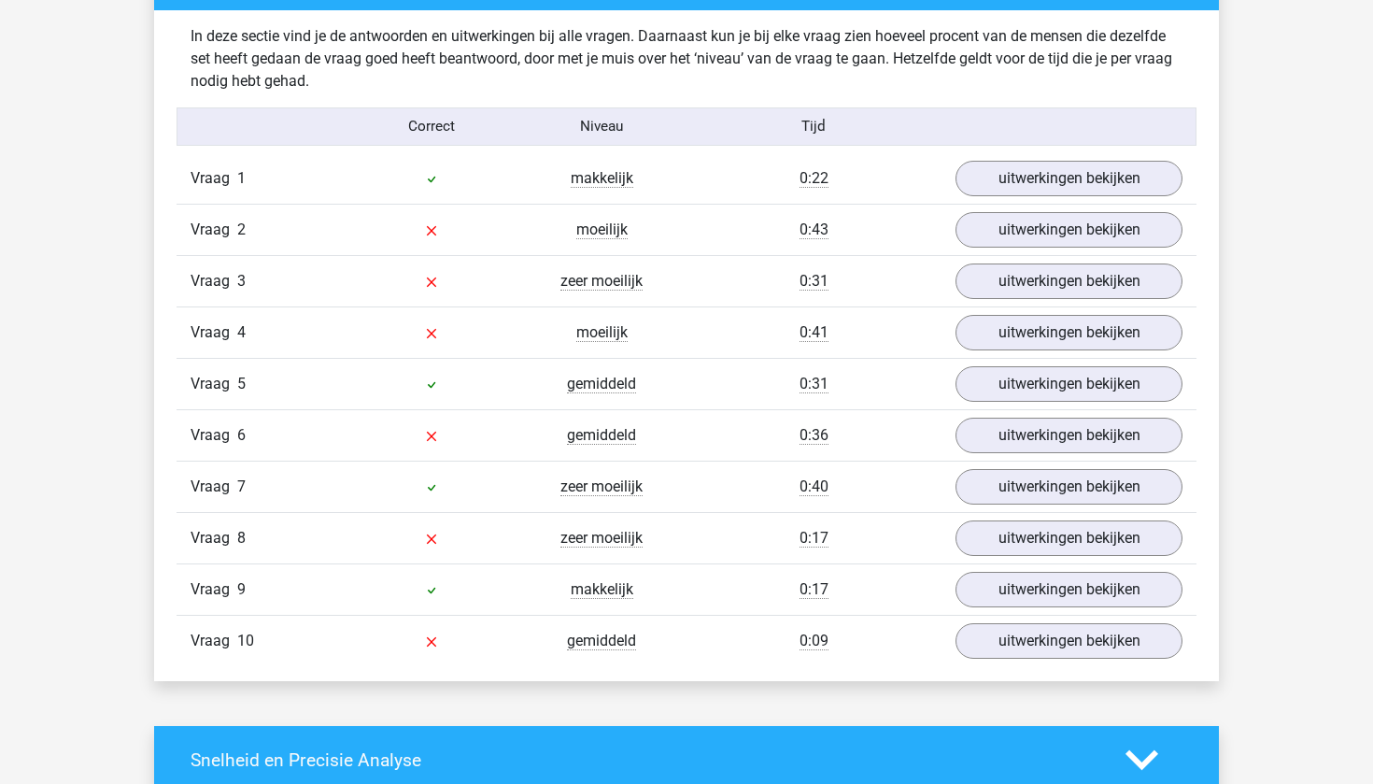
scroll to position [1483, 0]
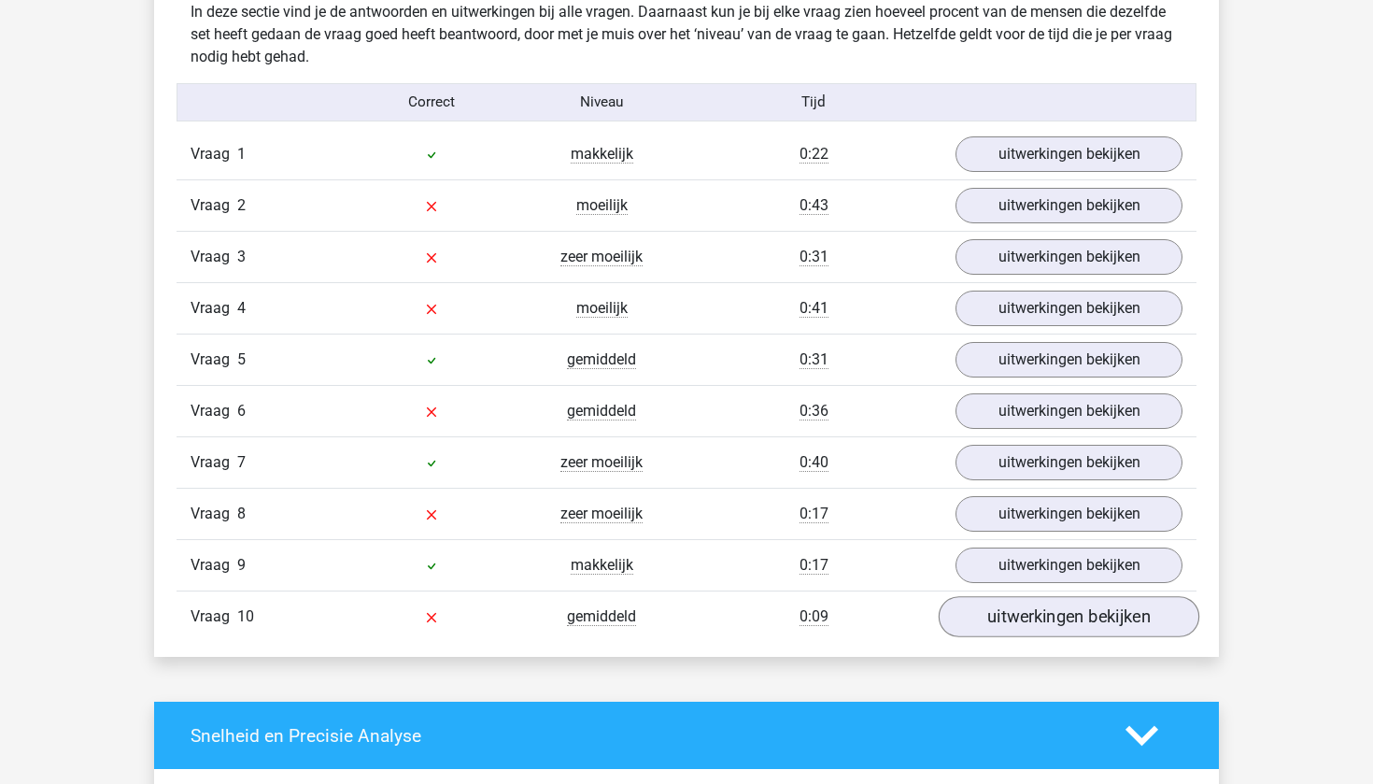
click at [1006, 616] on link "uitwerkingen bekijken" at bounding box center [1069, 616] width 261 height 41
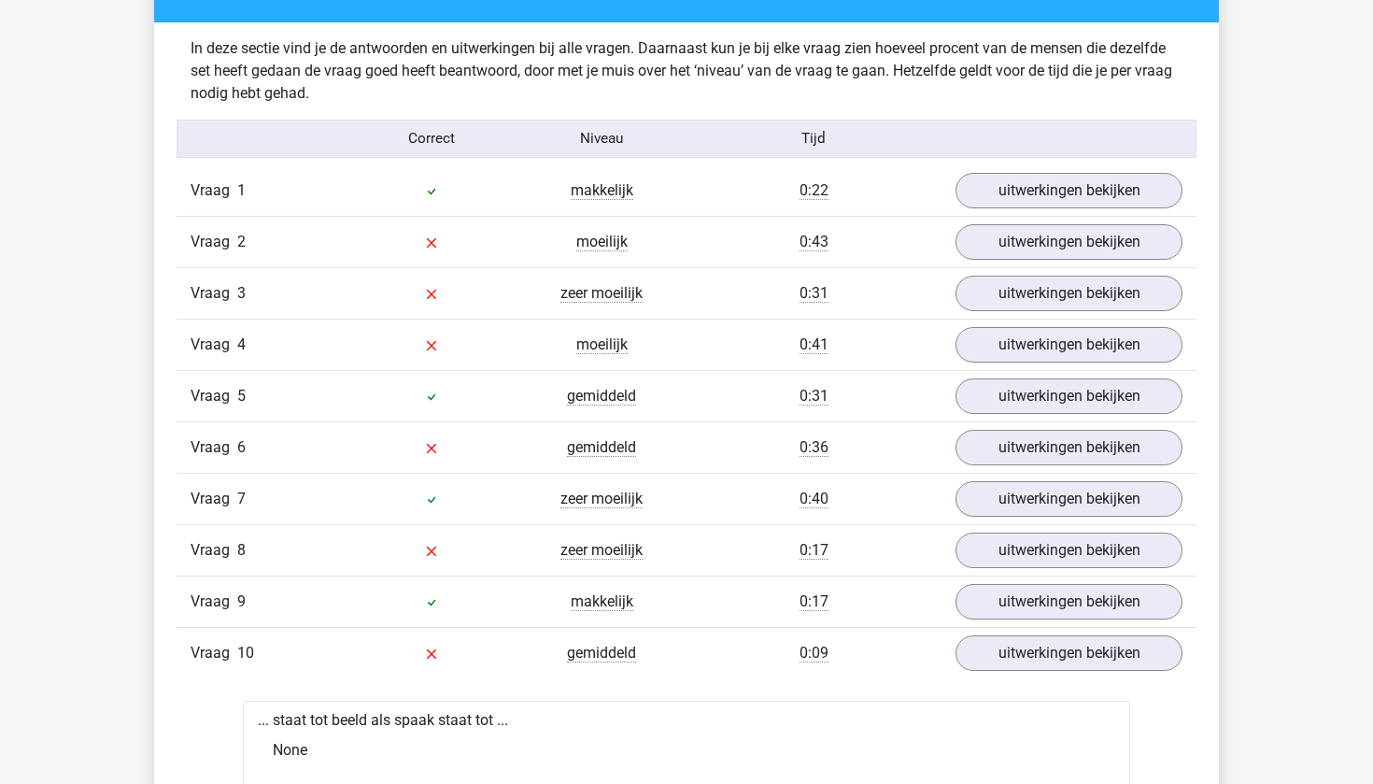
scroll to position [1352, 0]
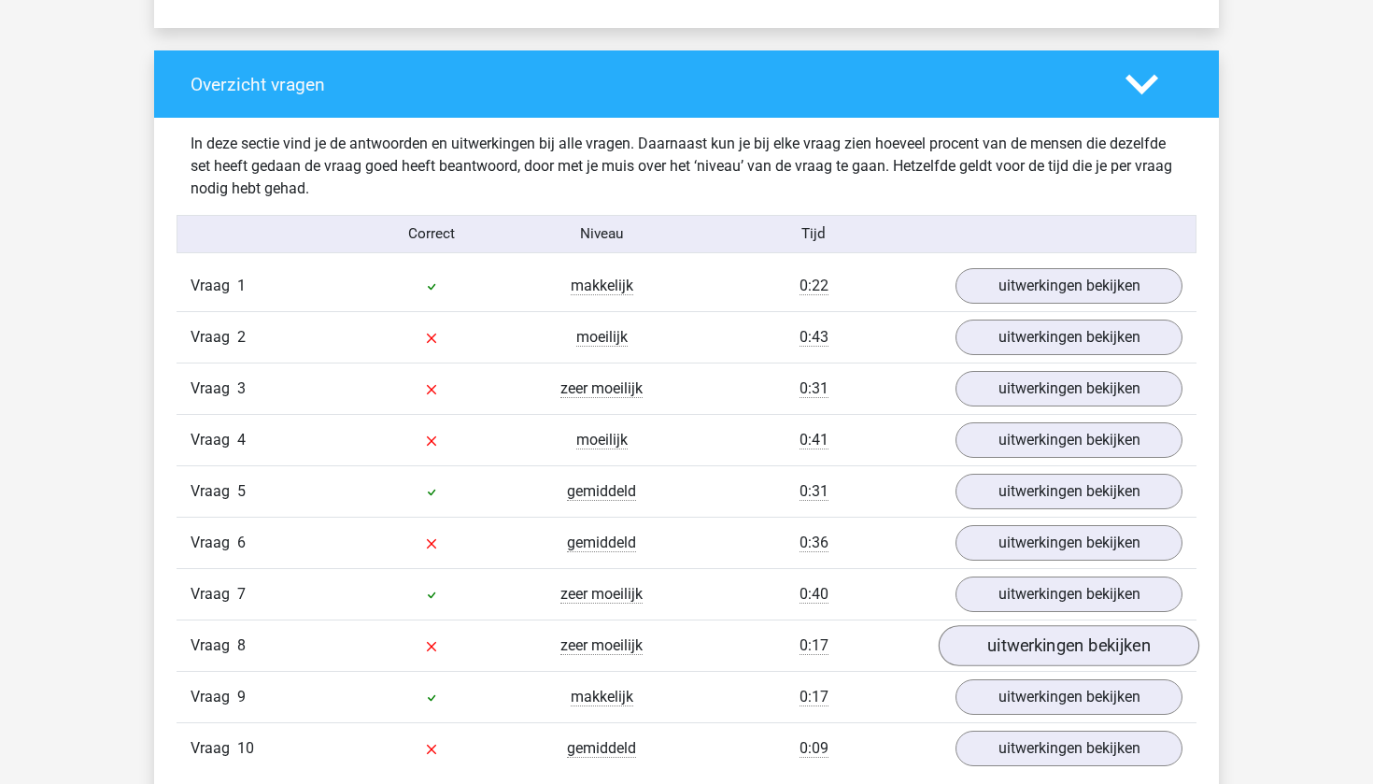
click at [1011, 653] on link "uitwerkingen bekijken" at bounding box center [1069, 645] width 261 height 41
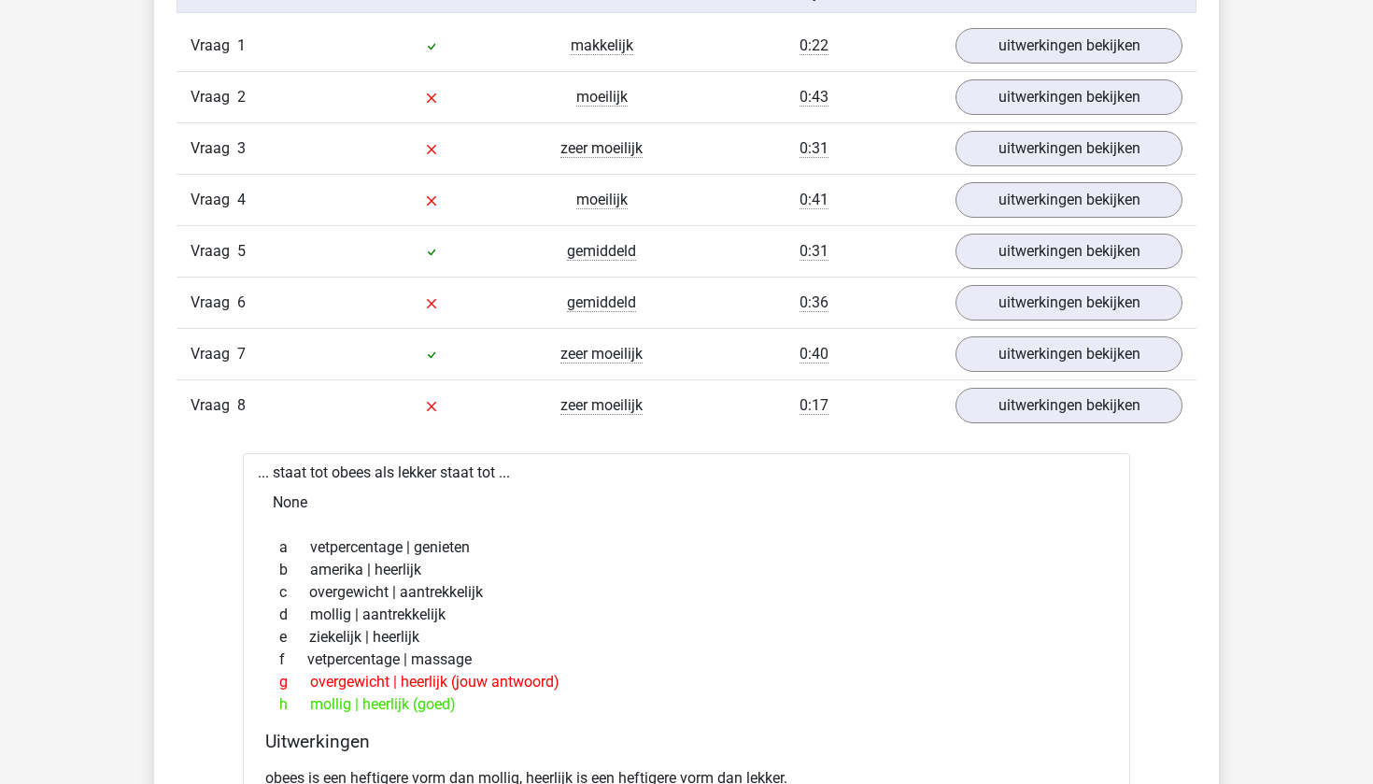
scroll to position [1586, 0]
